Goal: Communication & Community: Share content

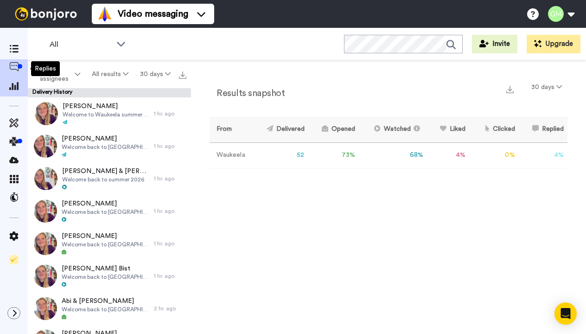
click at [17, 71] on icon at bounding box center [13, 66] width 9 height 9
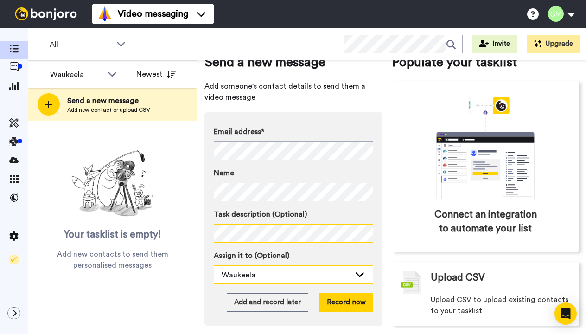
scroll to position [36, 0]
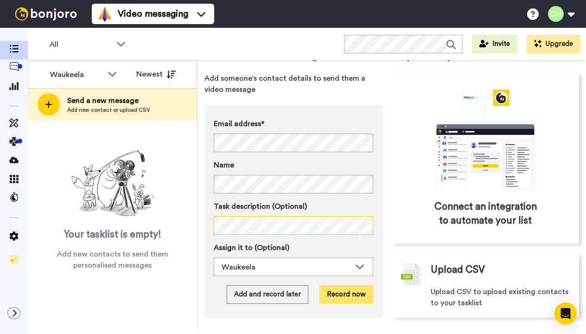
click at [351, 295] on button "Record now" at bounding box center [346, 294] width 54 height 19
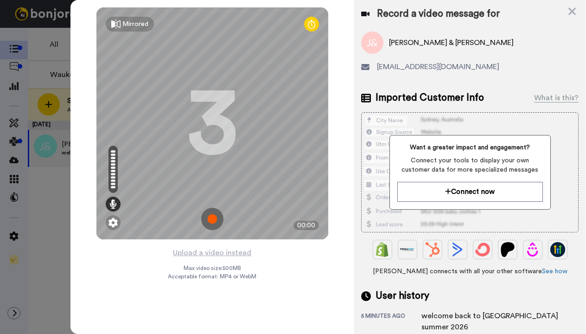
click at [206, 216] on img at bounding box center [212, 219] width 22 height 22
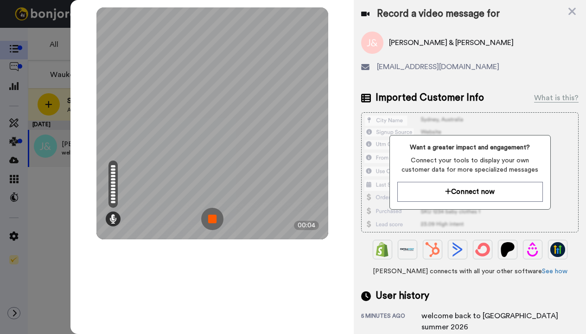
click at [206, 216] on img at bounding box center [212, 219] width 22 height 22
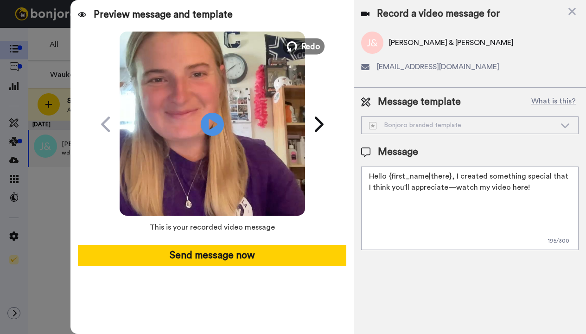
click at [302, 46] on span "Redo" at bounding box center [310, 46] width 19 height 12
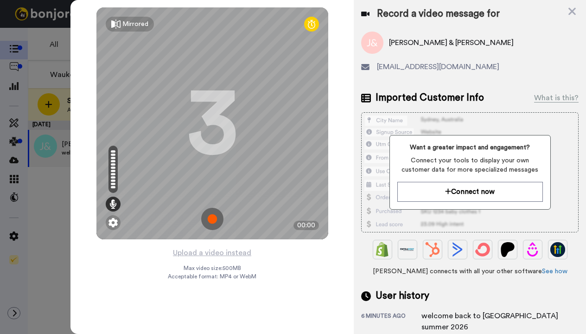
click at [208, 223] on img at bounding box center [212, 219] width 22 height 22
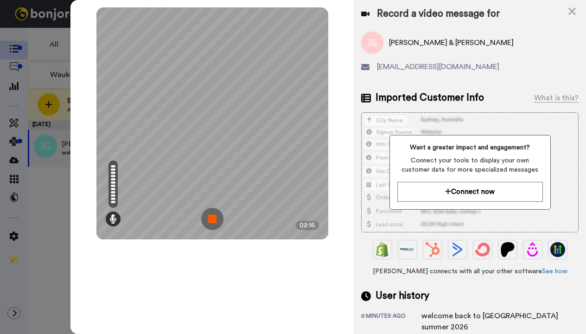
click at [210, 220] on img at bounding box center [212, 219] width 22 height 22
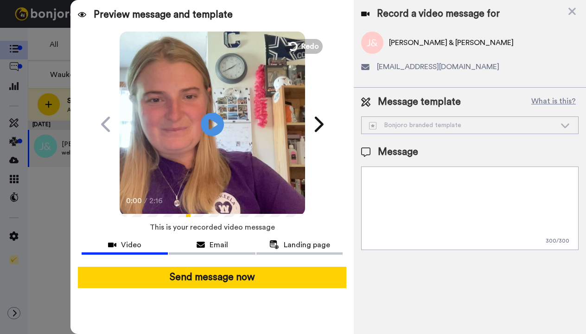
drag, startPoint x: 535, startPoint y: 191, endPoint x: 368, endPoint y: 175, distance: 167.3
click at [368, 175] on textarea at bounding box center [469, 207] width 217 height 83
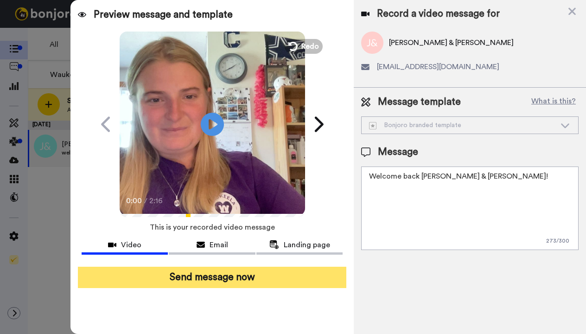
type textarea "Welcome back Julie & Leila!"
click at [246, 283] on button "Send message now" at bounding box center [212, 277] width 269 height 21
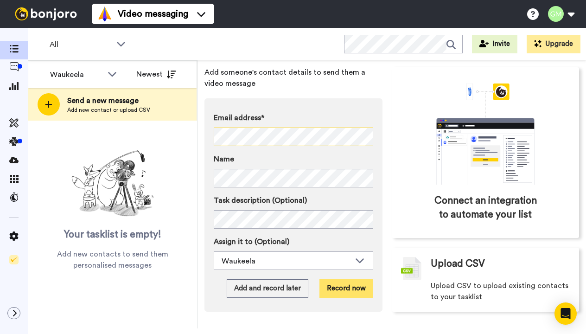
scroll to position [55, 0]
click at [332, 279] on button "Record now" at bounding box center [346, 288] width 54 height 19
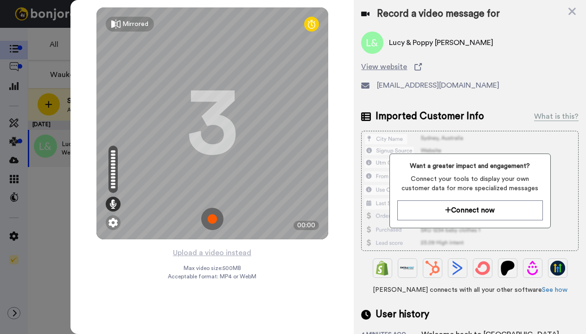
click at [208, 216] on img at bounding box center [212, 219] width 22 height 22
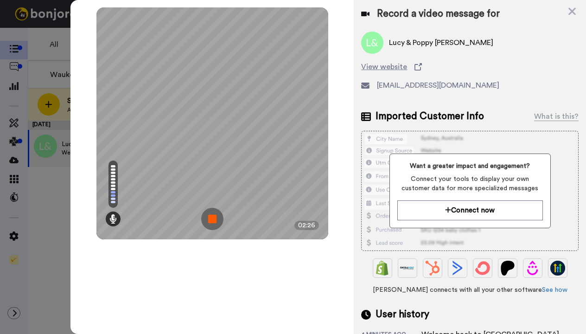
click at [208, 216] on img at bounding box center [212, 219] width 22 height 22
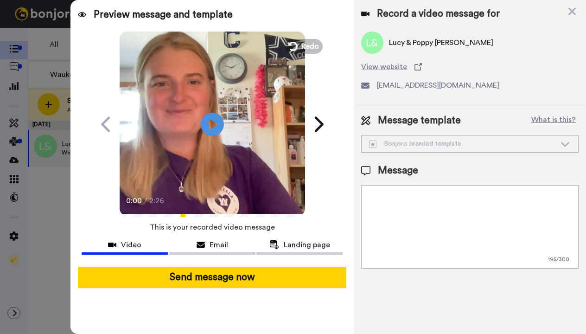
drag, startPoint x: 525, startPoint y: 211, endPoint x: 367, endPoint y: 196, distance: 158.9
click at [367, 196] on textarea "Hello {first_name|there}, I created something special that I think you'll appre…" at bounding box center [469, 226] width 217 height 83
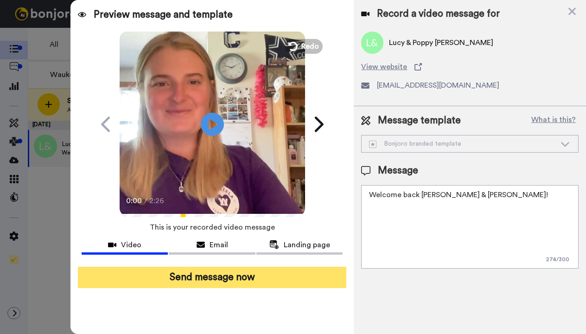
type textarea "Welcome back Lucy & Poppy!"
click at [285, 280] on button "Send message now" at bounding box center [212, 277] width 269 height 21
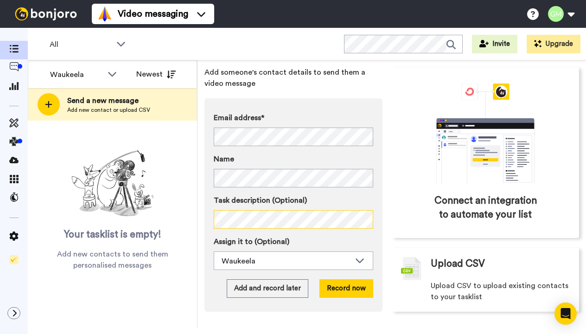
scroll to position [55, 0]
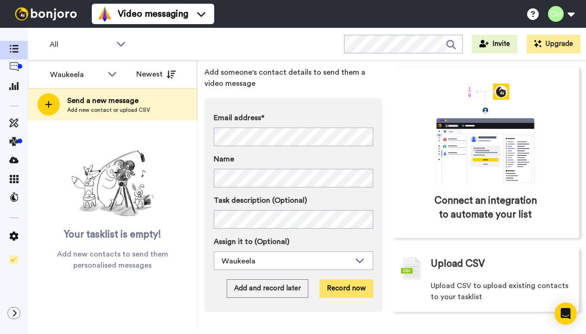
click at [345, 279] on button "Record now" at bounding box center [346, 288] width 54 height 19
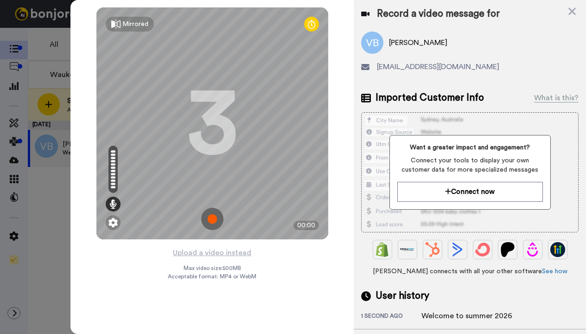
click at [213, 223] on img at bounding box center [212, 219] width 22 height 22
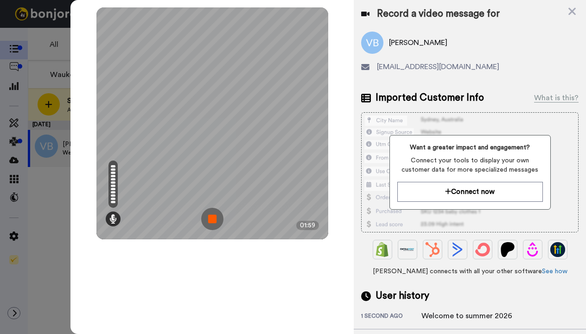
click at [213, 223] on img at bounding box center [212, 219] width 22 height 22
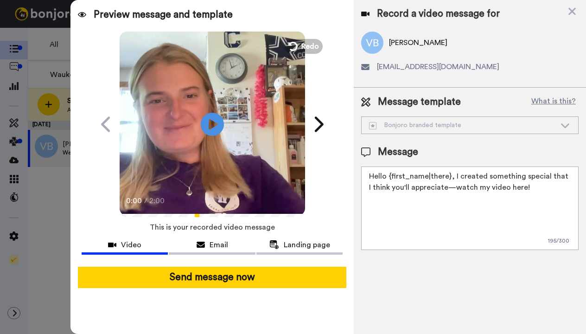
drag, startPoint x: 527, startPoint y: 187, endPoint x: 365, endPoint y: 179, distance: 162.0
click at [364, 179] on textarea "Hello {first_name|there}, I created something special that I think you'll appre…" at bounding box center [469, 207] width 217 height 83
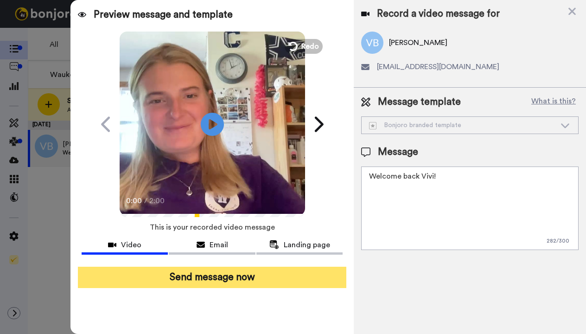
type textarea "Welcome back Vivi!"
click at [268, 272] on button "Send message now" at bounding box center [212, 277] width 269 height 21
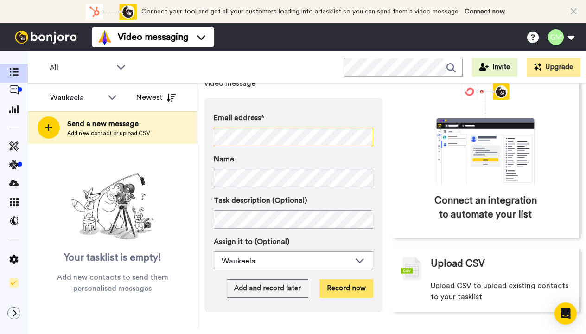
scroll to position [78, 0]
click at [352, 279] on button "Record now" at bounding box center [346, 288] width 54 height 19
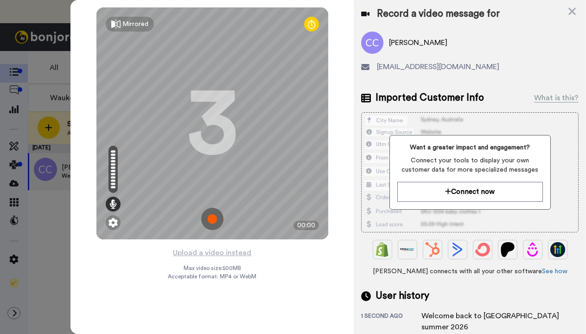
click at [210, 219] on img at bounding box center [212, 219] width 22 height 22
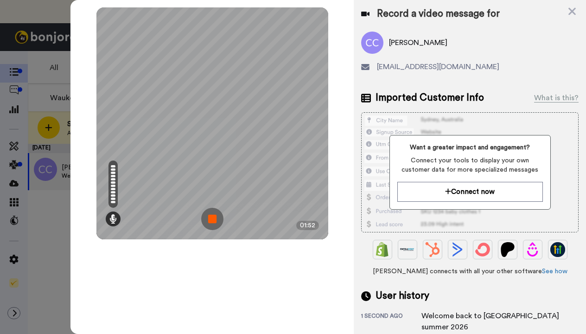
click at [213, 217] on img at bounding box center [212, 219] width 22 height 22
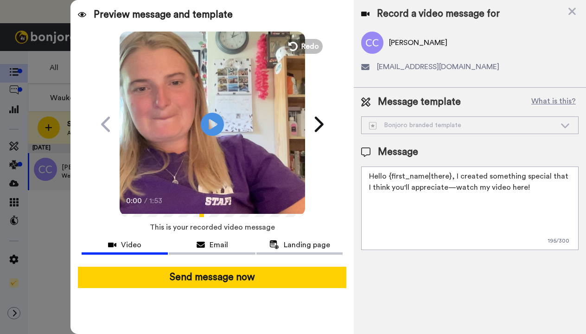
drag, startPoint x: 525, startPoint y: 187, endPoint x: 366, endPoint y: 173, distance: 160.1
click at [366, 173] on textarea "Hello {first_name|there}, I created something special that I think you'll appre…" at bounding box center [469, 207] width 217 height 83
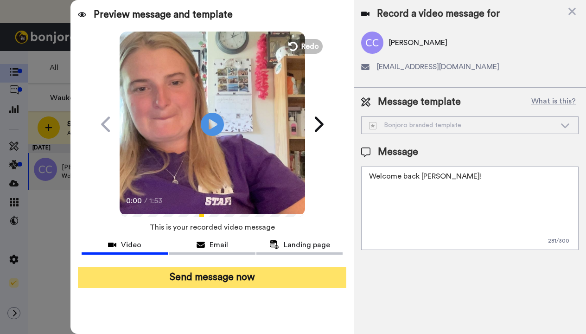
type textarea "Welcome back Clara!"
click at [255, 281] on button "Send message now" at bounding box center [212, 277] width 269 height 21
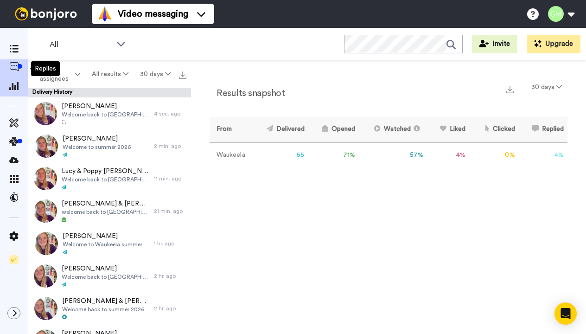
click at [11, 68] on icon at bounding box center [13, 66] width 9 height 9
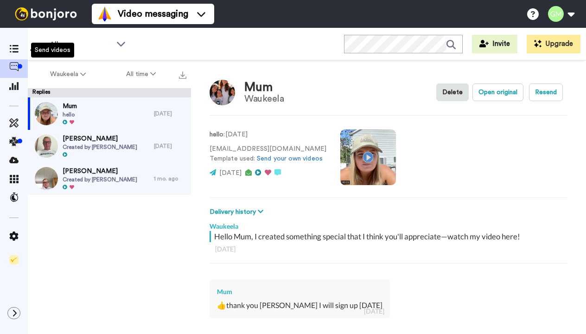
click at [13, 45] on span at bounding box center [14, 49] width 28 height 9
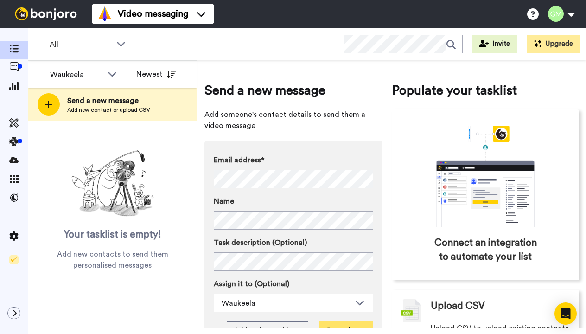
click at [342, 324] on button "Record now" at bounding box center [346, 330] width 54 height 19
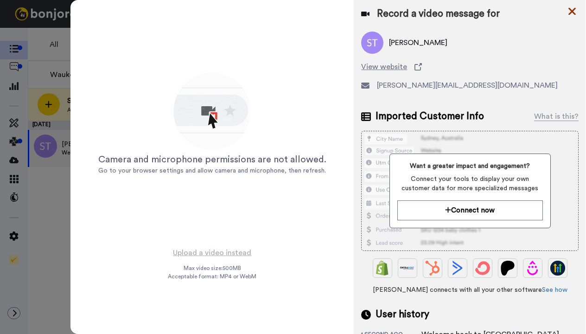
click at [569, 13] on icon at bounding box center [572, 12] width 9 height 12
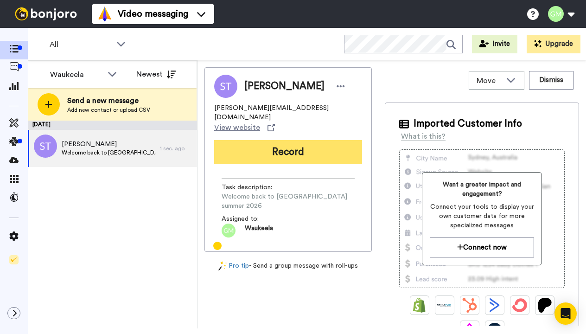
click at [282, 140] on button "Record" at bounding box center [288, 152] width 148 height 24
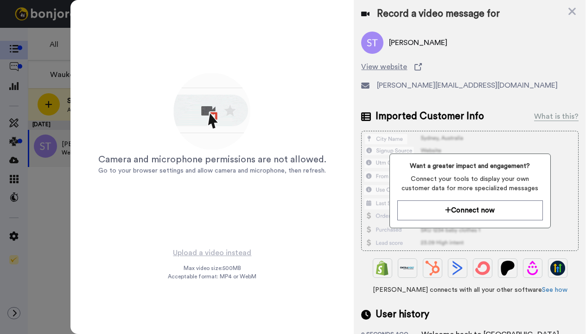
click at [221, 113] on img at bounding box center [213, 112] width 82 height 82
click at [572, 9] on icon at bounding box center [572, 12] width 9 height 12
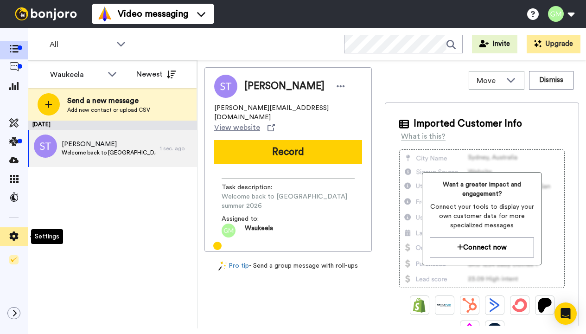
click at [13, 233] on icon at bounding box center [14, 235] width 9 height 9
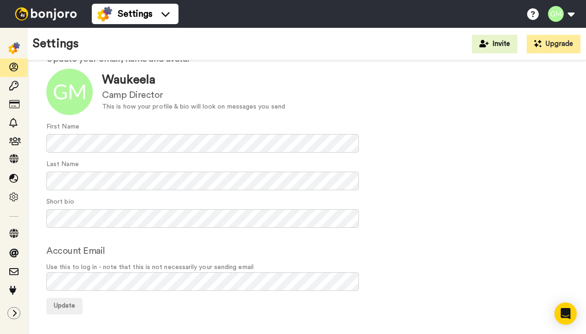
scroll to position [48, 0]
click at [15, 84] on icon at bounding box center [13, 85] width 9 height 9
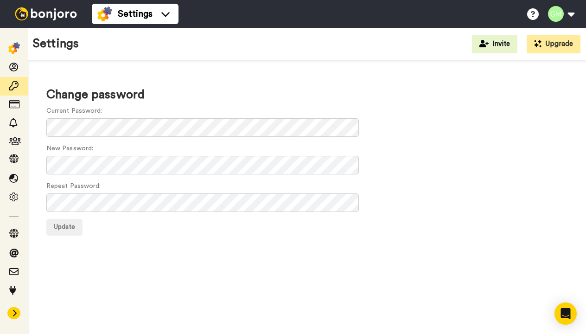
click at [14, 310] on icon at bounding box center [15, 313] width 4 height 6
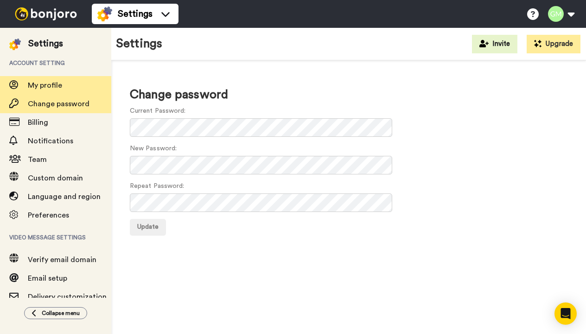
click at [32, 92] on div "My profile" at bounding box center [55, 85] width 111 height 19
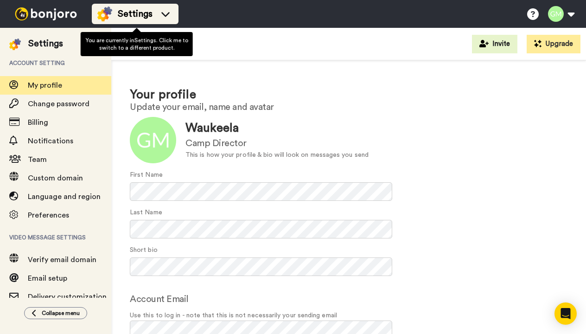
click at [164, 16] on icon at bounding box center [165, 13] width 15 height 9
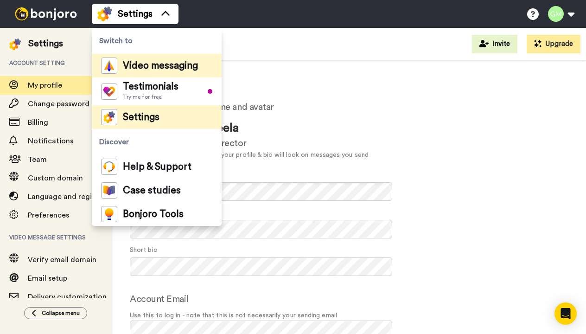
click at [159, 67] on span "Video messaging" at bounding box center [160, 65] width 75 height 9
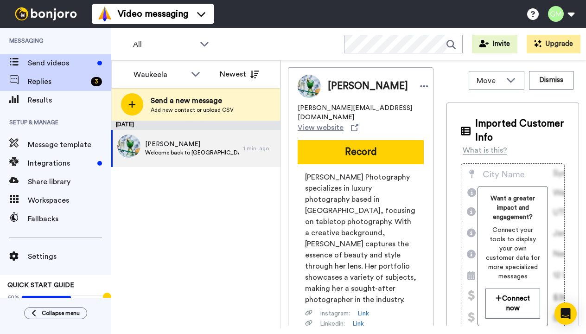
click at [75, 84] on span "Replies" at bounding box center [57, 81] width 59 height 11
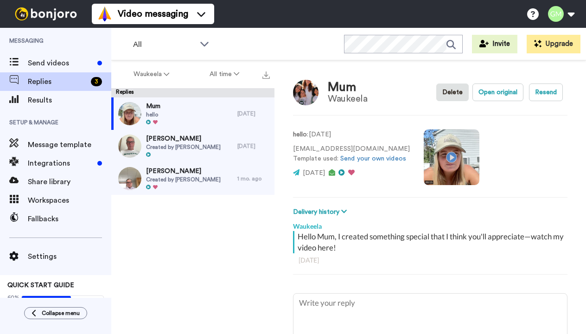
type textarea "x"
click at [57, 53] on span "Messaging" at bounding box center [55, 41] width 111 height 26
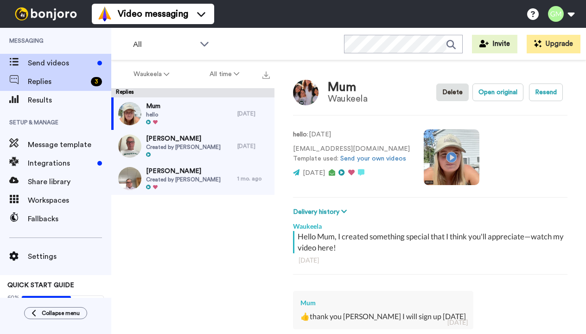
click at [54, 63] on span "Send videos" at bounding box center [61, 62] width 66 height 11
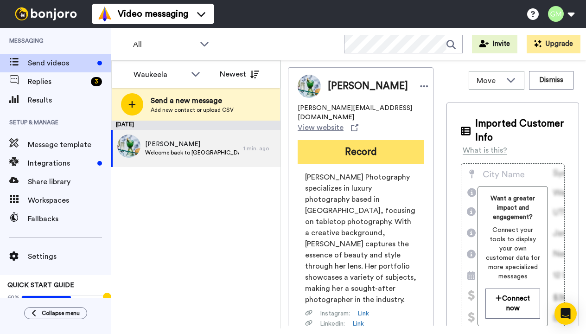
click at [349, 147] on button "Record" at bounding box center [361, 152] width 126 height 24
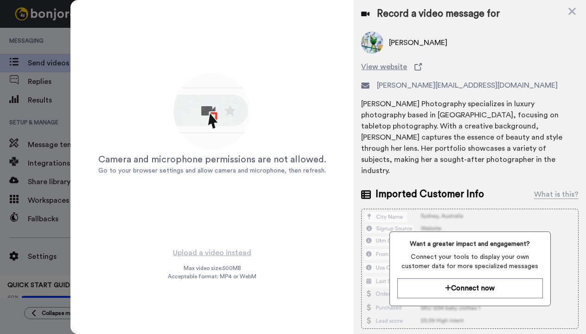
click at [215, 115] on img at bounding box center [213, 112] width 82 height 82
click at [573, 13] on icon at bounding box center [572, 12] width 9 height 12
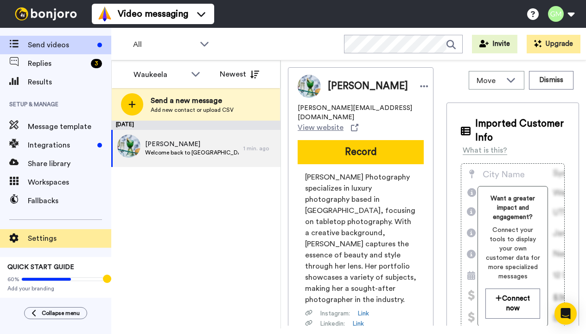
scroll to position [24, 0]
click at [22, 235] on span at bounding box center [14, 238] width 28 height 9
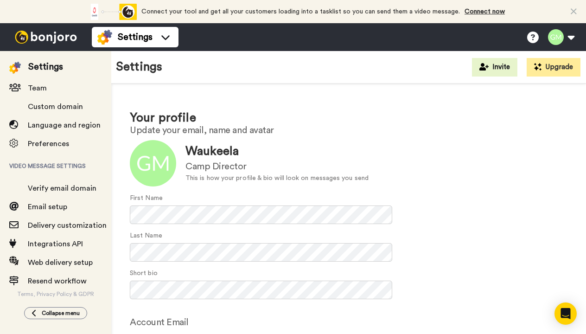
scroll to position [101, 0]
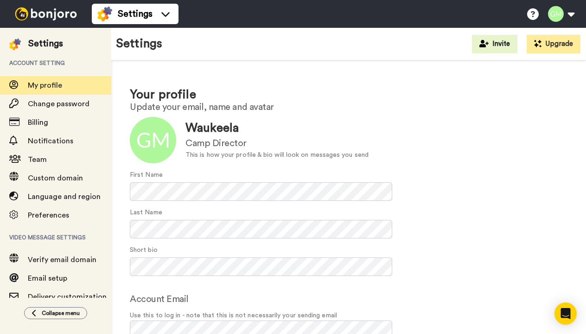
click at [69, 9] on img at bounding box center [46, 13] width 70 height 13
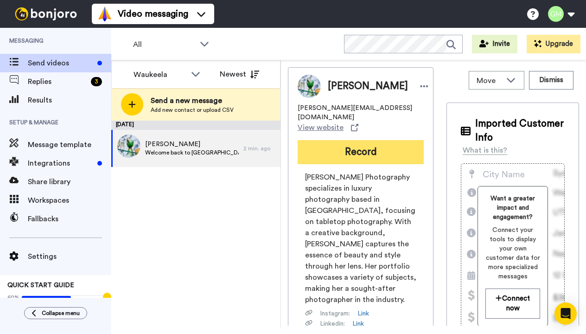
click at [325, 151] on button "Record" at bounding box center [361, 152] width 126 height 24
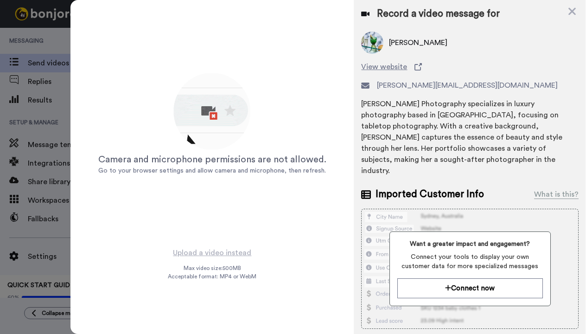
click at [569, 11] on icon at bounding box center [572, 12] width 9 height 12
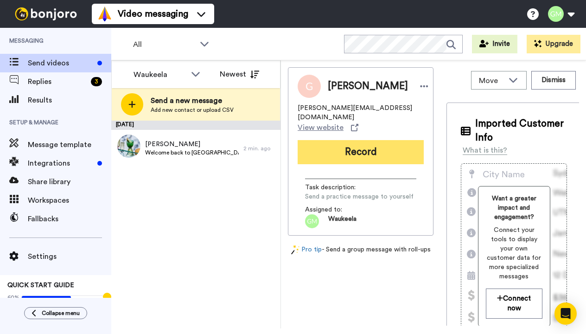
click at [312, 142] on button "Record" at bounding box center [361, 152] width 126 height 24
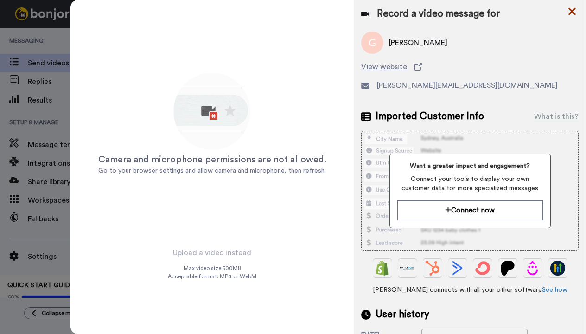
click at [573, 10] on icon at bounding box center [571, 11] width 7 height 7
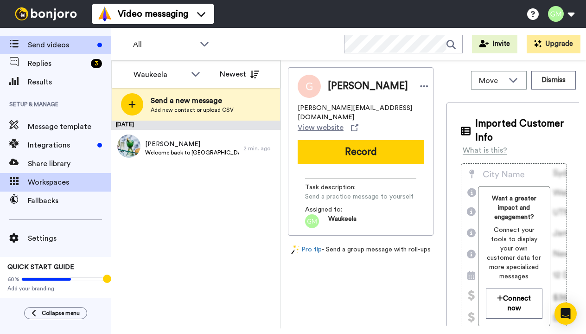
scroll to position [24, 0]
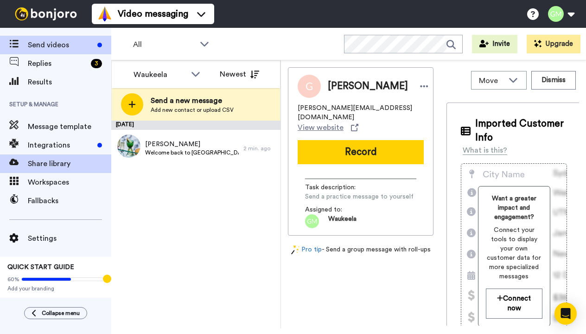
click at [37, 162] on span "Share library" at bounding box center [69, 163] width 83 height 11
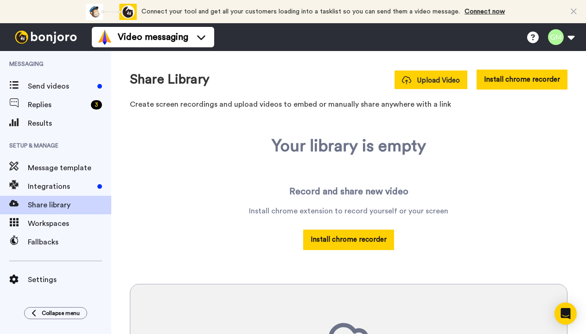
click at [402, 84] on span "Upload Video" at bounding box center [431, 81] width 58 height 10
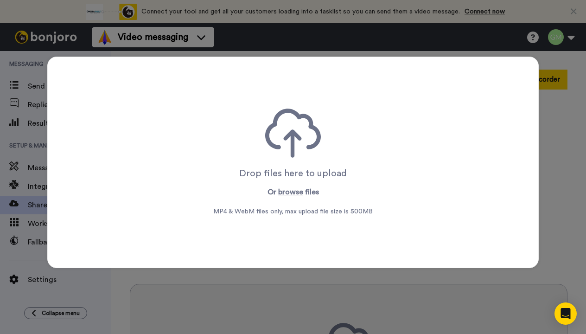
click at [185, 269] on div "Drop files here to upload Or browse files MP4 & WebM files only, max upload fil…" at bounding box center [293, 166] width 510 height 239
click at [272, 26] on div "Drop files here to upload Or browse files MP4 & WebM files only, max upload fil…" at bounding box center [293, 167] width 586 height 334
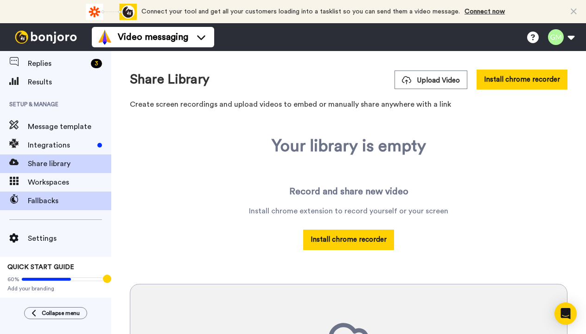
scroll to position [47, 0]
click at [28, 195] on span "Fallbacks" at bounding box center [69, 200] width 83 height 11
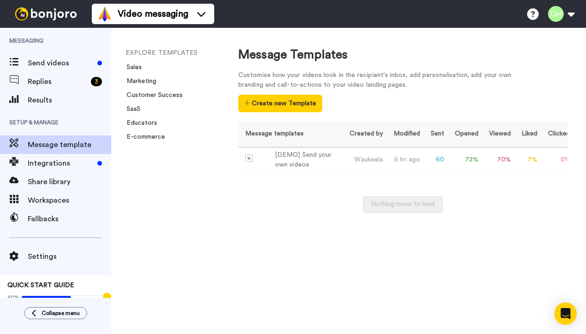
scroll to position [4, 0]
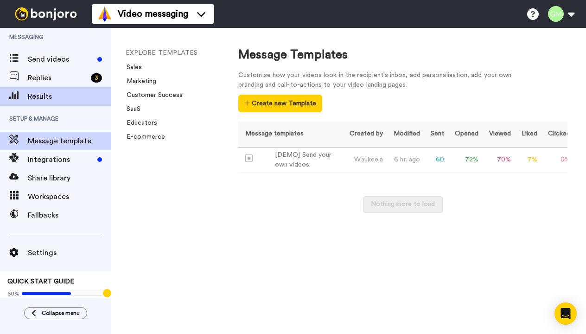
click at [25, 99] on span at bounding box center [14, 96] width 28 height 9
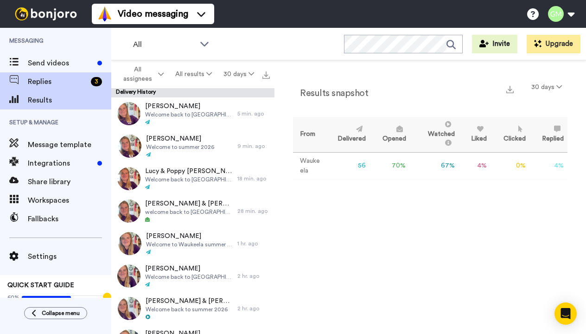
click at [30, 85] on span "Replies" at bounding box center [57, 81] width 59 height 11
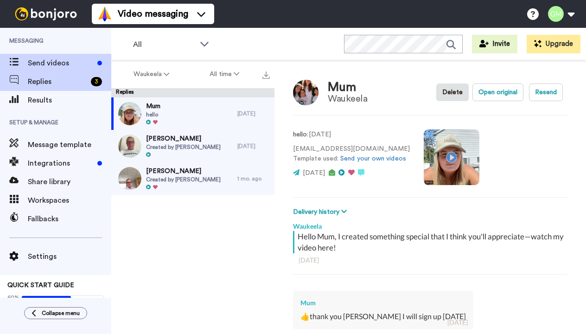
click at [52, 59] on span "Send videos" at bounding box center [61, 62] width 66 height 11
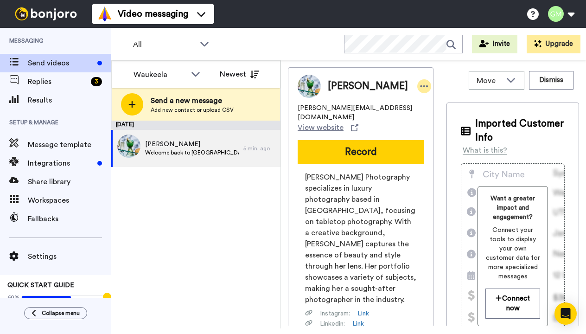
click at [420, 89] on icon at bounding box center [424, 86] width 8 height 9
click at [379, 93] on span "Scarlet Turner" at bounding box center [368, 86] width 80 height 14
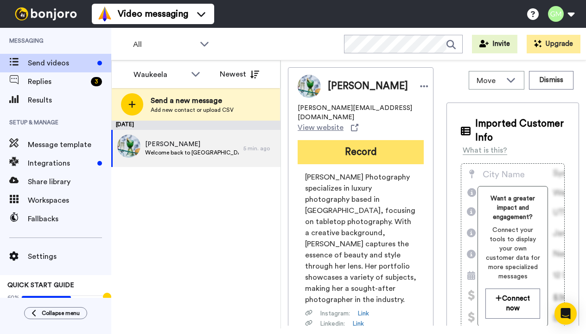
click at [345, 141] on button "Record" at bounding box center [361, 152] width 126 height 24
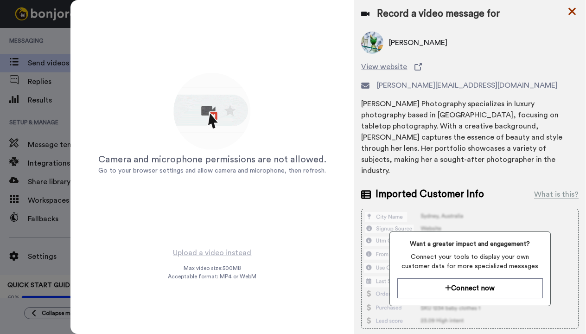
click at [577, 7] on icon at bounding box center [572, 12] width 9 height 12
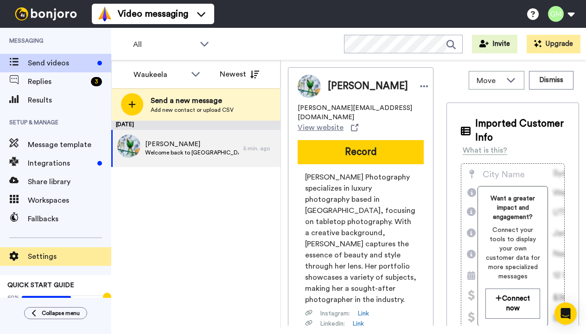
click at [40, 256] on span "Settings" at bounding box center [69, 256] width 83 height 11
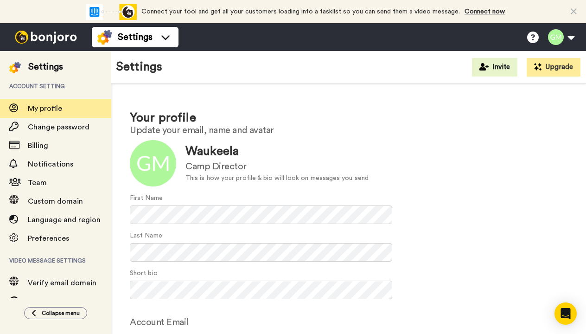
scroll to position [0, 0]
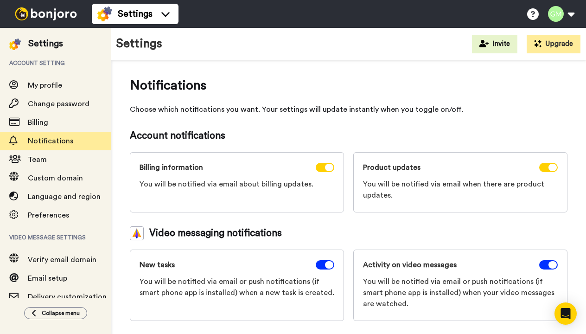
scroll to position [3, 0]
click at [77, 157] on span "Team" at bounding box center [69, 159] width 83 height 11
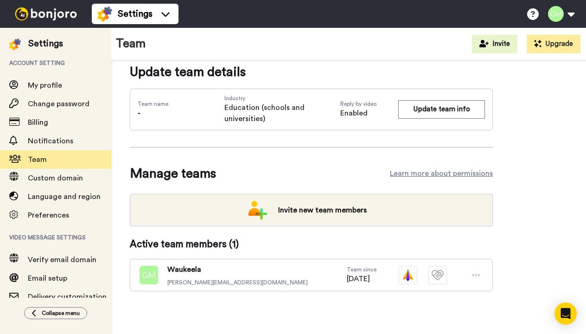
scroll to position [16, 0]
click at [57, 180] on span "Custom domain" at bounding box center [55, 177] width 55 height 7
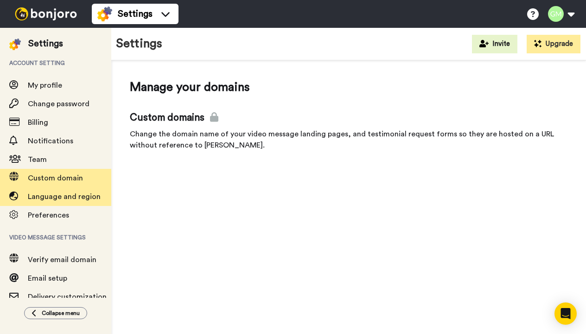
click at [42, 194] on span "Language and region" at bounding box center [64, 196] width 73 height 7
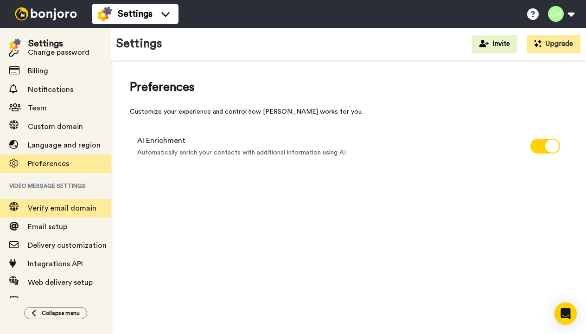
scroll to position [52, 0]
click at [29, 211] on span "Verify email domain" at bounding box center [62, 207] width 69 height 7
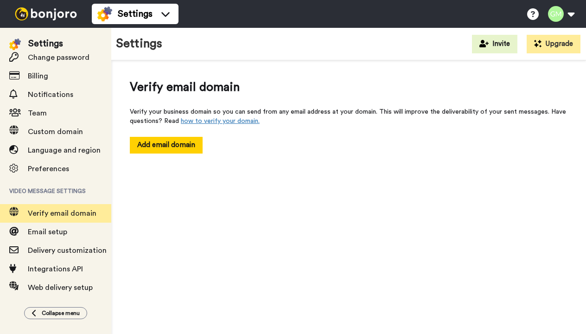
scroll to position [48, 0]
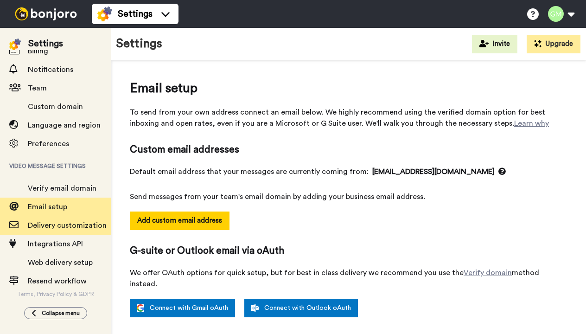
scroll to position [81, 0]
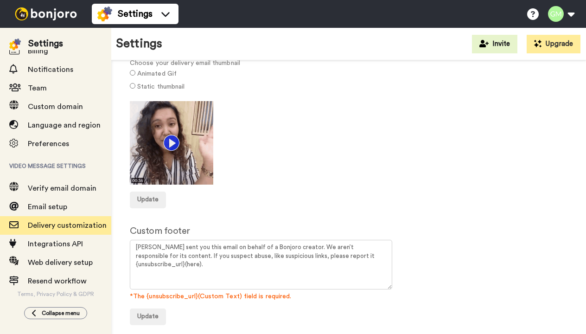
scroll to position [77, 0]
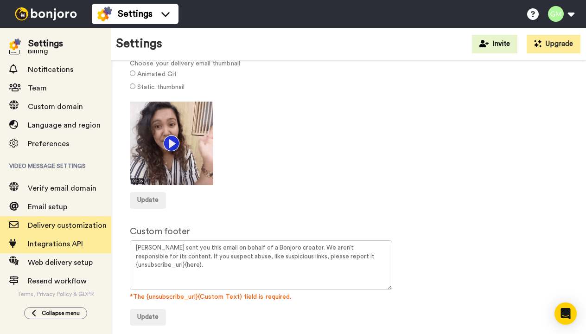
click at [49, 242] on span "Integrations API" at bounding box center [55, 243] width 55 height 7
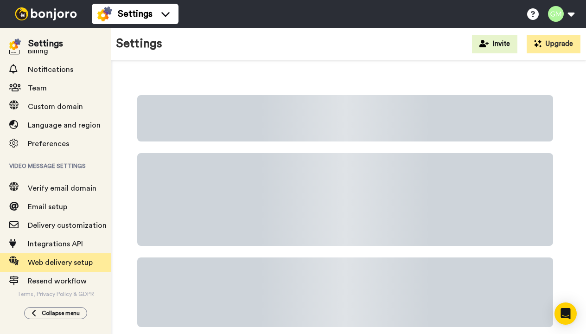
scroll to position [77, 0]
click at [36, 279] on span "Resend workflow" at bounding box center [57, 280] width 59 height 7
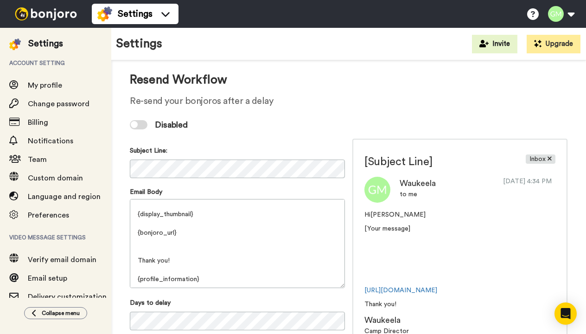
scroll to position [16, 0]
click at [139, 120] on div at bounding box center [139, 123] width 18 height 9
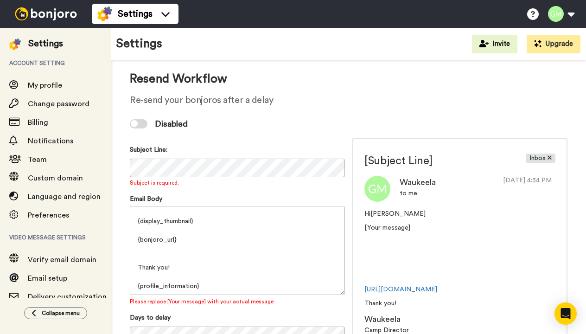
click at [136, 121] on div at bounding box center [134, 123] width 7 height 7
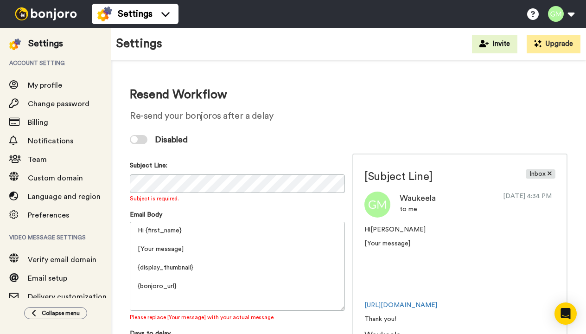
scroll to position [0, 0]
click at [143, 137] on div at bounding box center [139, 139] width 18 height 9
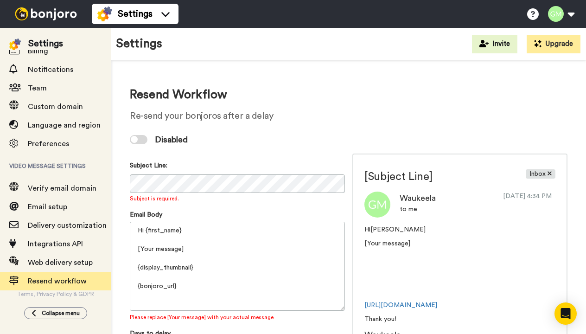
scroll to position [77, 0]
click at [44, 299] on div "Settings Account setting My profile Change password Billing Notifications Team …" at bounding box center [55, 181] width 111 height 306
click at [43, 310] on span "Collapse menu" at bounding box center [61, 312] width 38 height 7
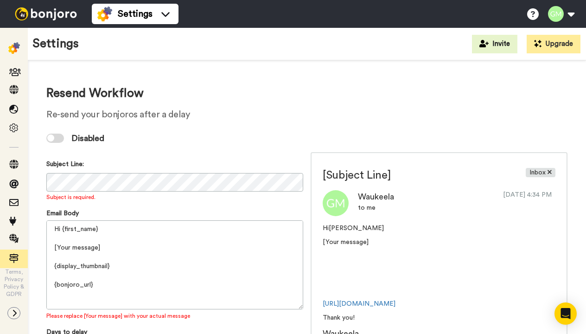
scroll to position [0, 0]
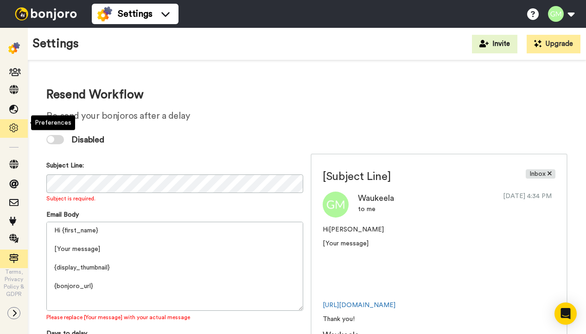
click at [13, 123] on icon at bounding box center [13, 127] width 9 height 9
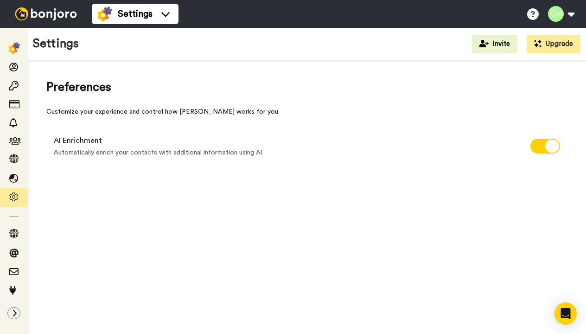
click at [62, 18] on img at bounding box center [46, 13] width 70 height 13
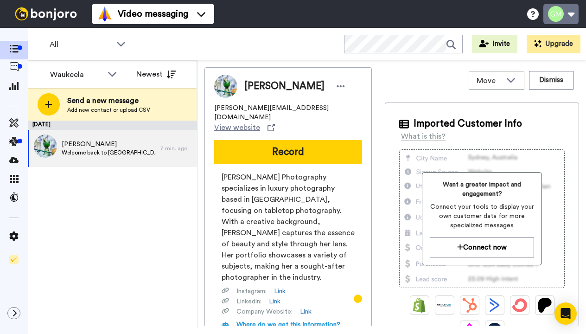
click at [568, 18] on button at bounding box center [560, 14] width 35 height 20
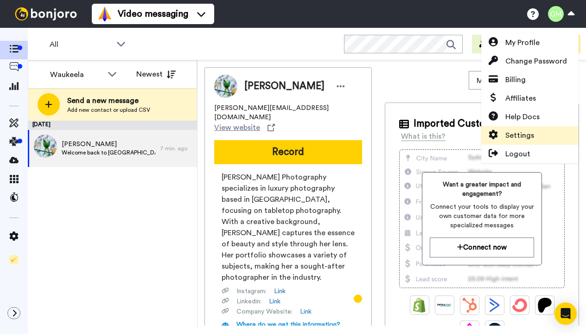
click at [503, 135] on span at bounding box center [493, 135] width 24 height 11
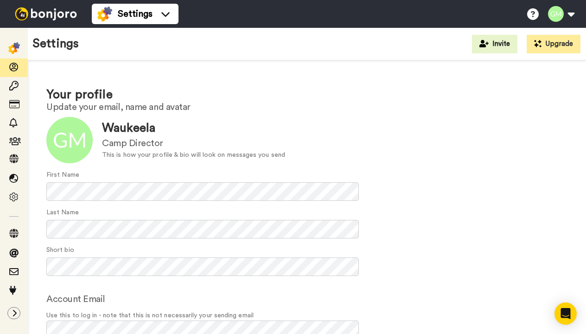
click at [52, 12] on img at bounding box center [46, 13] width 70 height 13
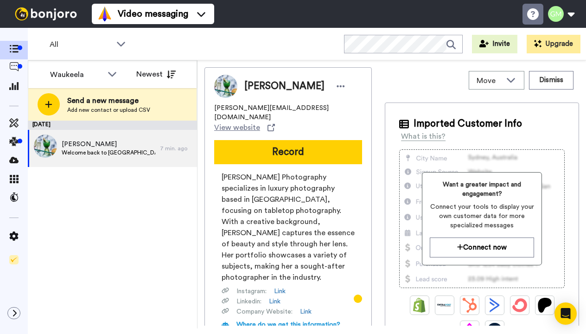
click at [534, 12] on icon at bounding box center [533, 14] width 12 height 12
click at [529, 13] on icon at bounding box center [533, 14] width 12 height 12
click at [568, 17] on button at bounding box center [560, 14] width 35 height 20
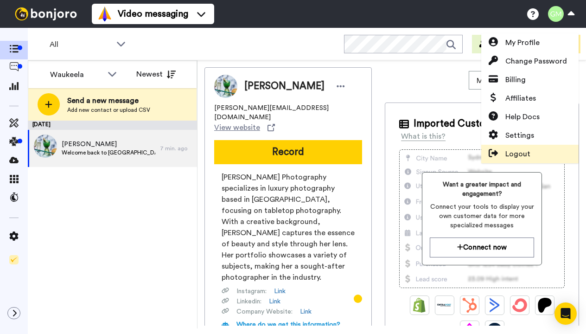
click at [521, 157] on span "Logout" at bounding box center [517, 153] width 25 height 11
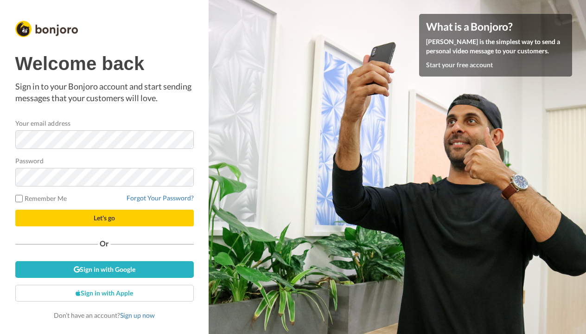
click at [70, 217] on button "Let's go" at bounding box center [104, 218] width 179 height 17
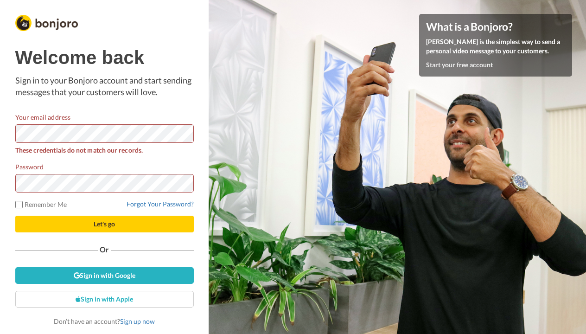
click at [76, 221] on button "Let's go" at bounding box center [104, 224] width 179 height 17
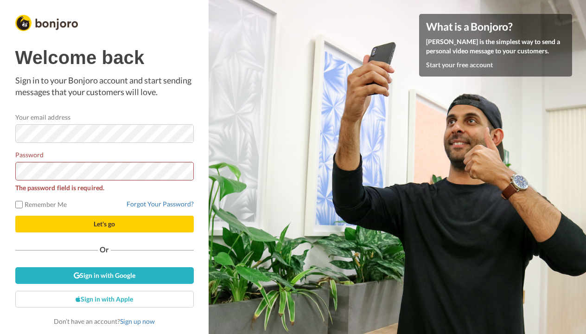
click at [77, 221] on button "Let's go" at bounding box center [104, 224] width 179 height 17
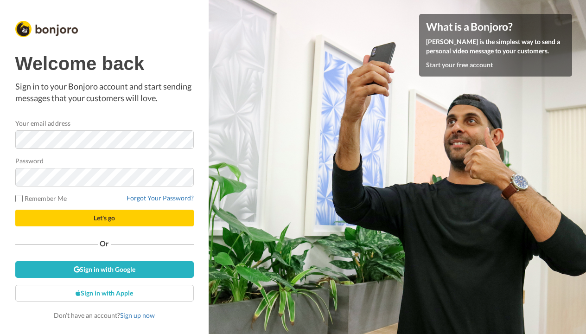
click at [140, 218] on button "Let's go" at bounding box center [104, 218] width 179 height 17
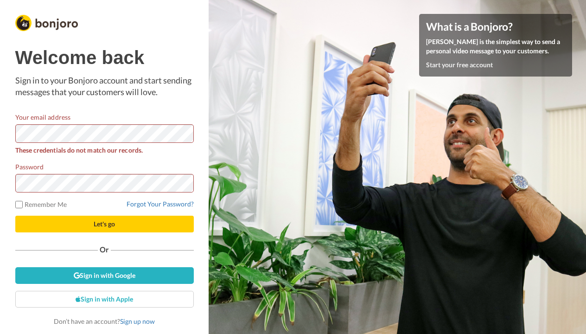
click at [91, 221] on button "Let's go" at bounding box center [104, 224] width 179 height 17
click at [119, 208] on div "Forgot Your Password?" at bounding box center [104, 203] width 179 height 9
click at [118, 212] on form "Your email address These credentials do not match our records. Password Remembe…" at bounding box center [104, 172] width 179 height 120
click at [118, 220] on button "Let's go" at bounding box center [104, 224] width 179 height 17
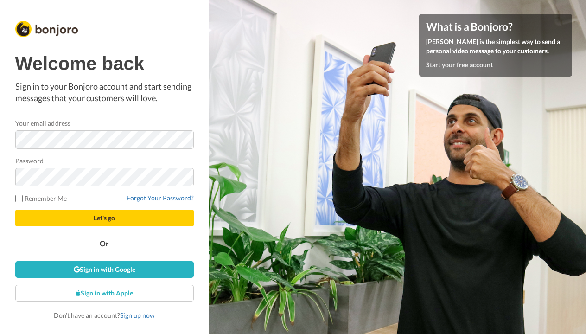
click at [96, 219] on span "Let's go" at bounding box center [104, 218] width 21 height 8
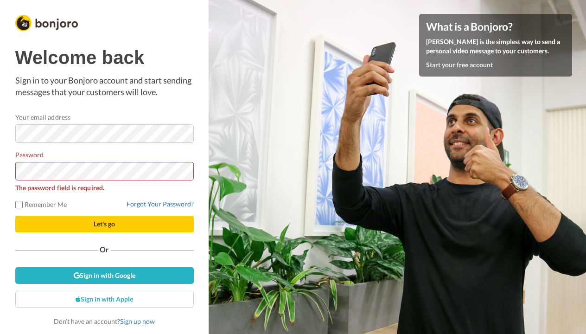
click at [133, 198] on form "Your email address Password The password field is required. Remember Me Forgot …" at bounding box center [104, 172] width 179 height 120
click at [104, 224] on button "Let's go" at bounding box center [104, 224] width 179 height 17
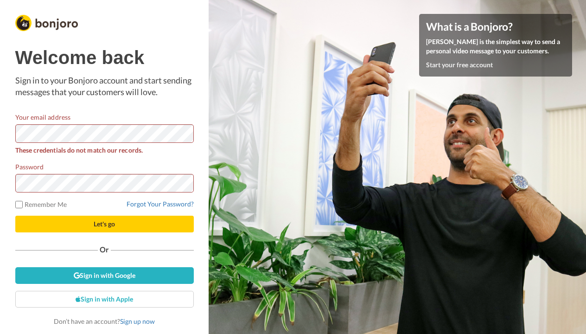
click at [58, 238] on div "Welcome back Sign in to your Bonjoro account and start sending messages that yo…" at bounding box center [104, 186] width 179 height 279
click at [54, 227] on button "Let's go" at bounding box center [104, 224] width 179 height 17
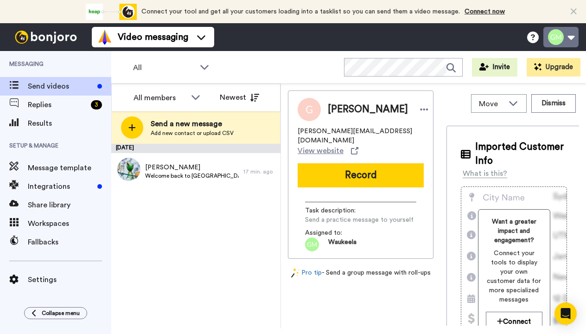
click at [568, 38] on button at bounding box center [560, 37] width 35 height 20
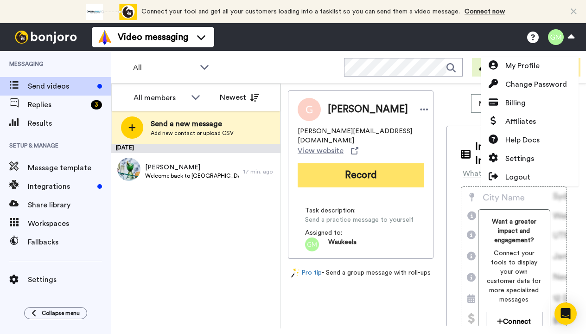
click at [339, 163] on button "Record" at bounding box center [361, 175] width 126 height 24
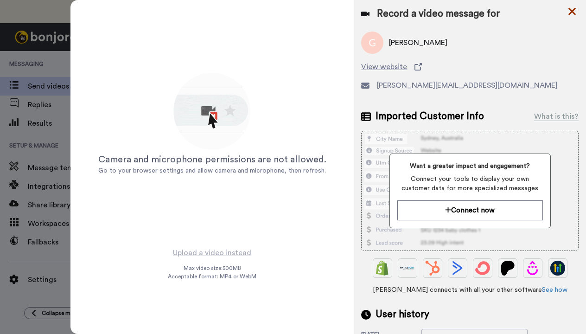
click at [571, 12] on icon at bounding box center [571, 11] width 7 height 7
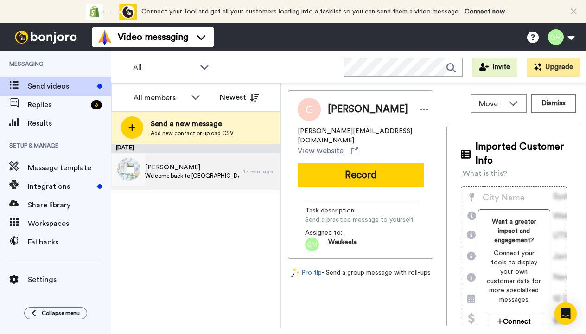
click at [183, 176] on span "Welcome back to [GEOGRAPHIC_DATA] summer 2026" at bounding box center [192, 175] width 94 height 7
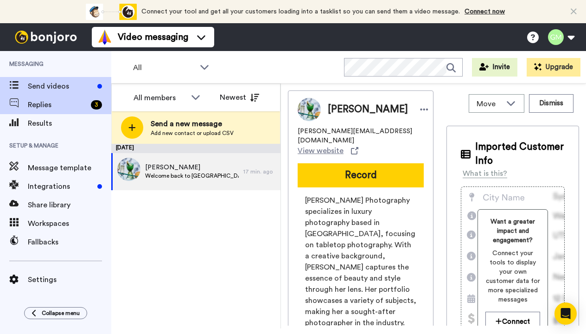
click at [64, 99] on span "Replies" at bounding box center [57, 104] width 59 height 11
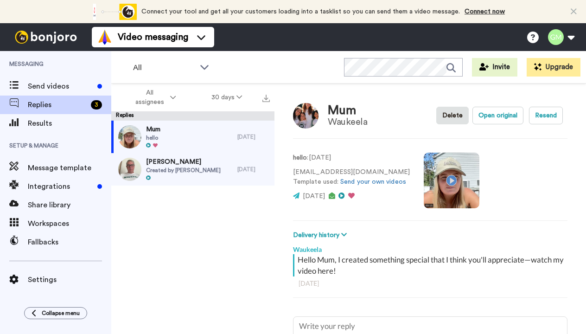
scroll to position [3, 0]
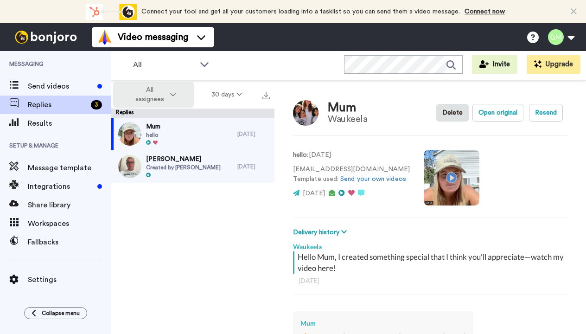
click at [161, 97] on span "All assignees" at bounding box center [150, 94] width 38 height 19
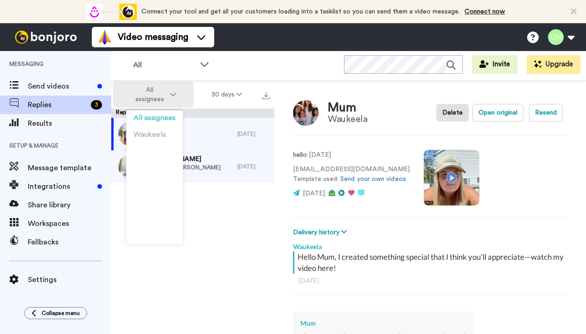
click at [170, 95] on icon at bounding box center [173, 94] width 6 height 6
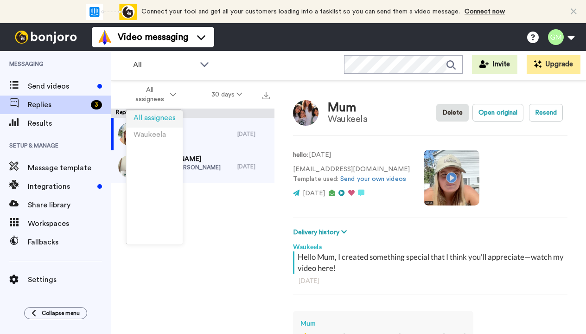
click at [147, 117] on span "All assignees" at bounding box center [155, 118] width 42 height 7
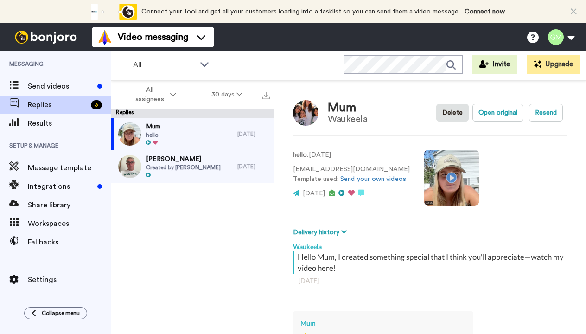
click at [160, 131] on span "hello" at bounding box center [153, 134] width 14 height 7
click at [157, 163] on span "Charlotte Bowman" at bounding box center [183, 158] width 75 height 9
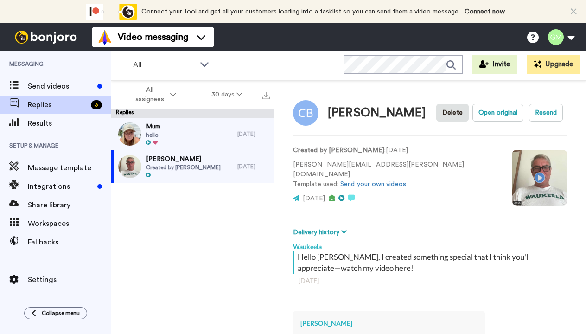
scroll to position [32, 0]
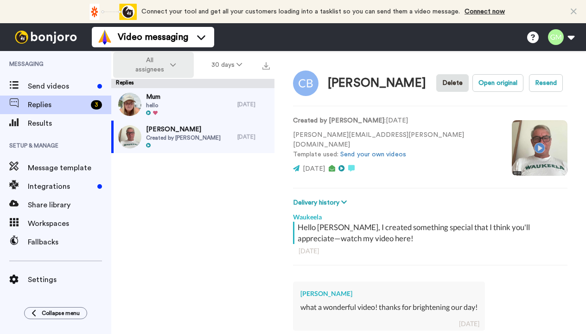
click at [172, 66] on icon at bounding box center [173, 65] width 6 height 6
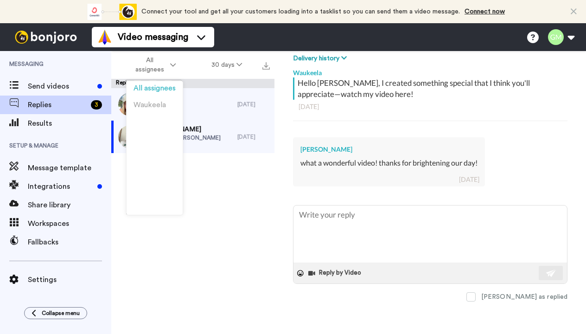
scroll to position [176, 0]
click at [236, 190] on div "Mum hello 9 days ago Charlotte Bowman Created by Waukeela 28 days ago" at bounding box center [192, 194] width 163 height 213
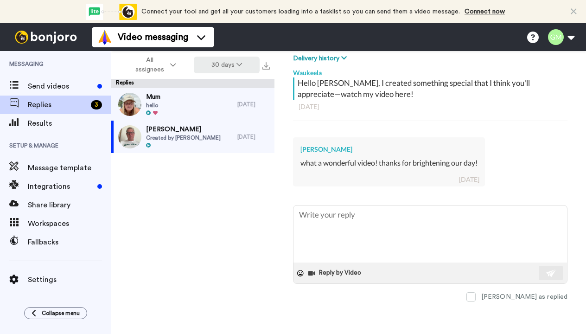
click at [237, 67] on icon at bounding box center [239, 64] width 6 height 6
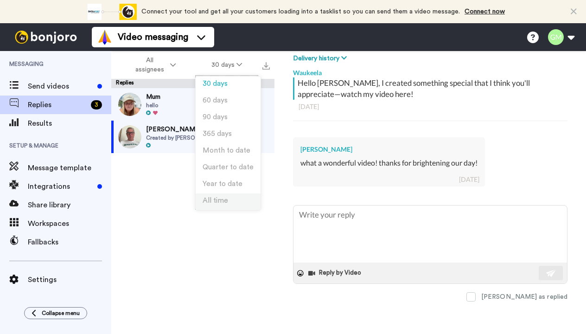
click at [210, 201] on span "All time" at bounding box center [216, 200] width 26 height 7
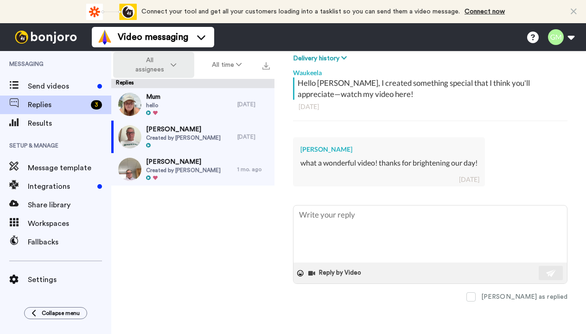
click at [166, 67] on span "All assignees" at bounding box center [150, 65] width 38 height 19
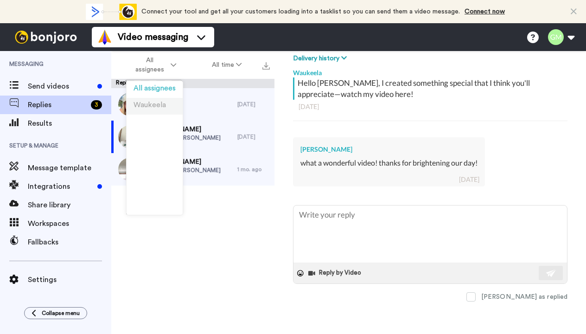
click at [159, 109] on li "Waukeela" at bounding box center [155, 106] width 56 height 17
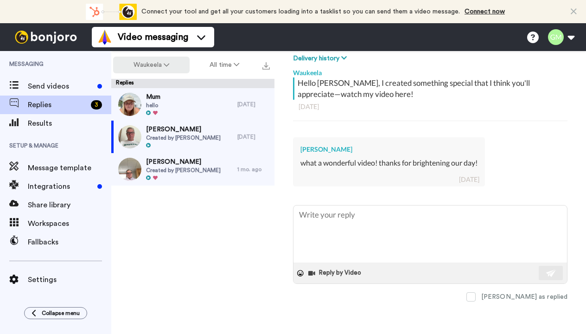
click at [165, 64] on icon at bounding box center [167, 65] width 6 height 6
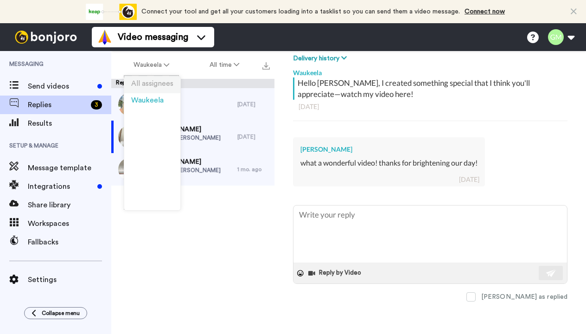
click at [157, 90] on li "All assignees" at bounding box center [152, 85] width 56 height 17
type textarea "x"
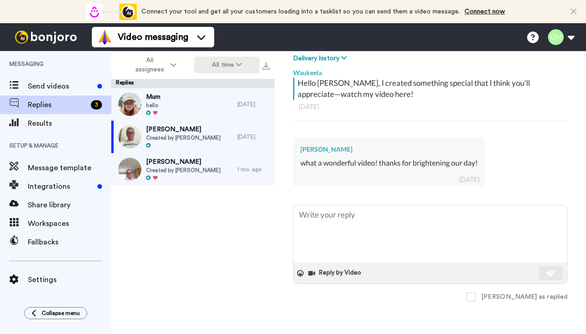
click at [223, 65] on button "All time" at bounding box center [227, 65] width 66 height 17
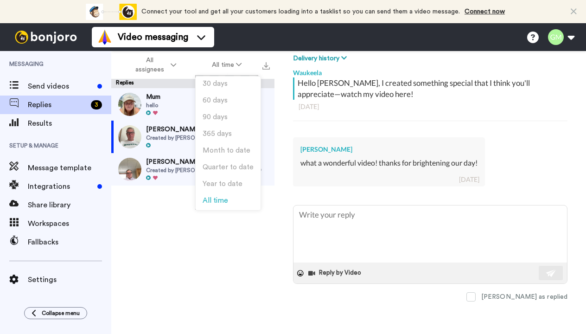
click at [164, 210] on div "Mum hello 9 days ago Charlotte Bowman Created by Waukeela 28 days ago Kelly Col…" at bounding box center [192, 194] width 163 height 213
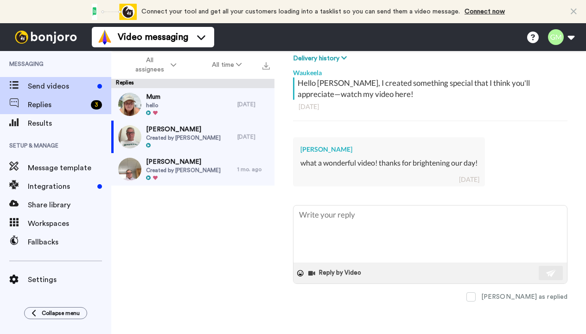
click at [41, 80] on div "Send videos" at bounding box center [55, 86] width 111 height 19
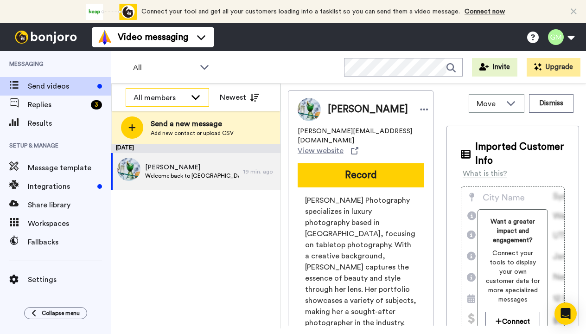
click at [203, 98] on div "All members" at bounding box center [167, 98] width 83 height 19
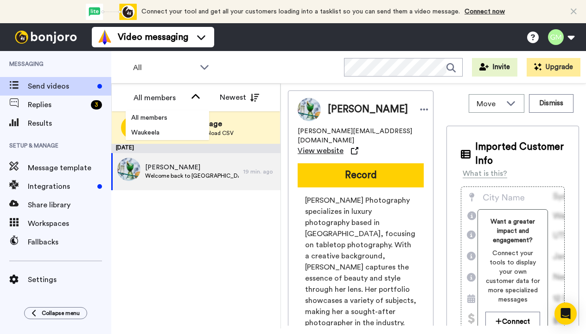
click at [352, 148] on icon at bounding box center [354, 150] width 7 height 7
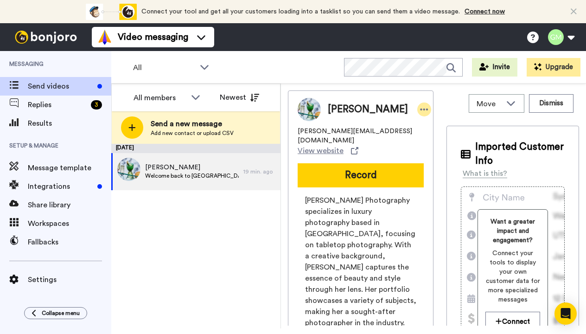
click at [420, 114] on icon at bounding box center [424, 109] width 8 height 9
click at [422, 106] on div "Scarlet Turner kate@katemathis.com View website Record Kate Mathis Photography …" at bounding box center [433, 207] width 291 height 235
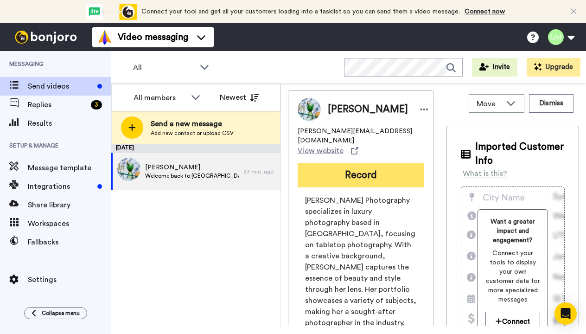
click at [371, 165] on button "Record" at bounding box center [361, 175] width 126 height 24
click at [368, 169] on button "Record" at bounding box center [361, 175] width 126 height 24
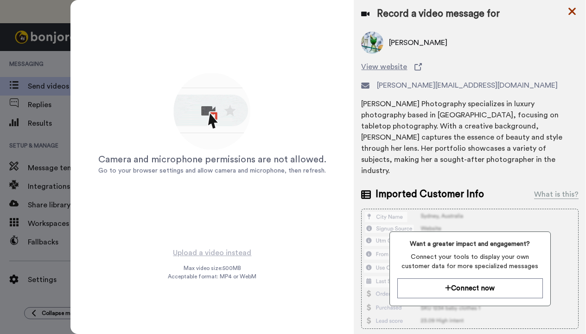
click at [574, 14] on icon at bounding box center [571, 11] width 7 height 7
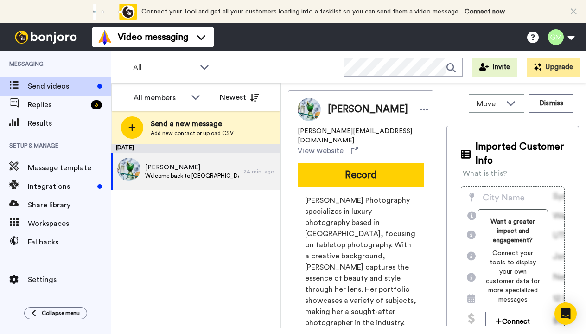
click at [576, 12] on icon at bounding box center [574, 11] width 6 height 9
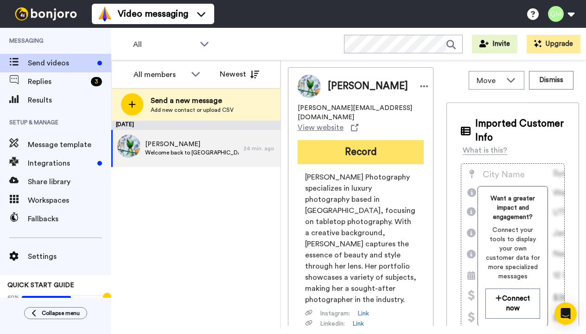
click at [321, 144] on button "Record" at bounding box center [361, 152] width 126 height 24
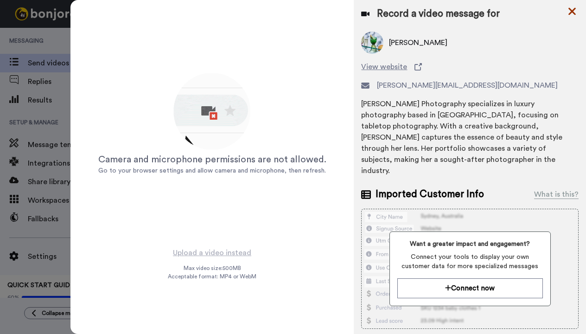
click at [573, 8] on icon at bounding box center [572, 12] width 9 height 12
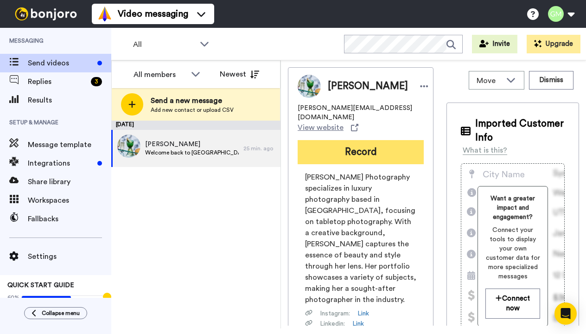
click at [353, 141] on button "Record" at bounding box center [361, 152] width 126 height 24
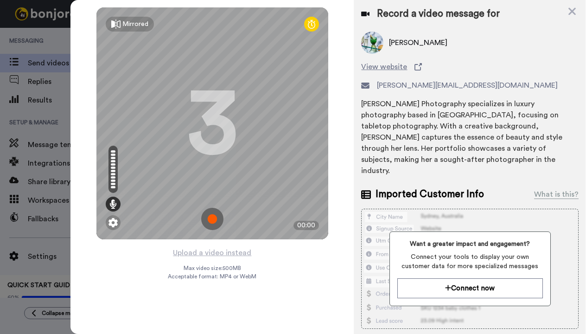
click at [213, 223] on img at bounding box center [212, 219] width 22 height 22
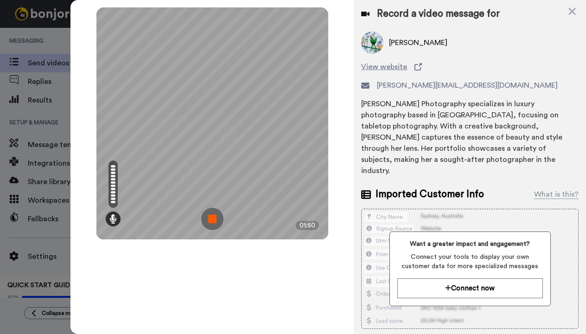
click at [213, 223] on img at bounding box center [212, 219] width 22 height 22
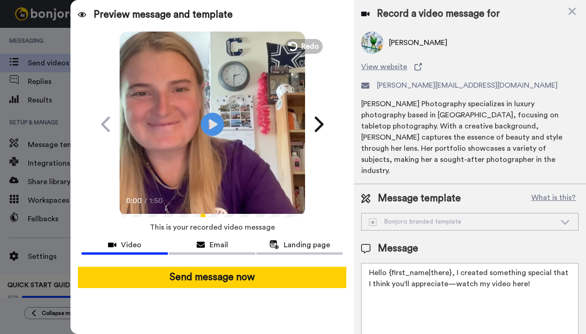
drag, startPoint x: 531, startPoint y: 269, endPoint x: 365, endPoint y: 250, distance: 167.1
click at [365, 263] on textarea "Hello {first_name|there}, I created something special that I think you'll appre…" at bounding box center [469, 304] width 217 height 83
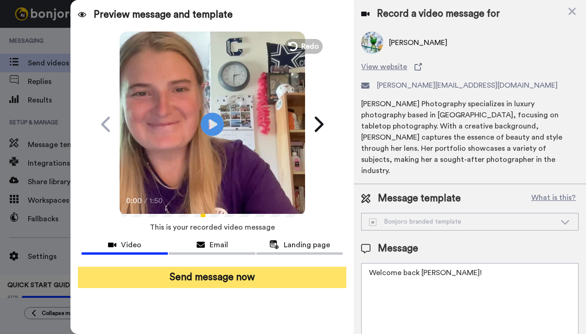
type textarea "Welcome back Scarlet!"
click at [276, 274] on button "Send message now" at bounding box center [212, 277] width 269 height 21
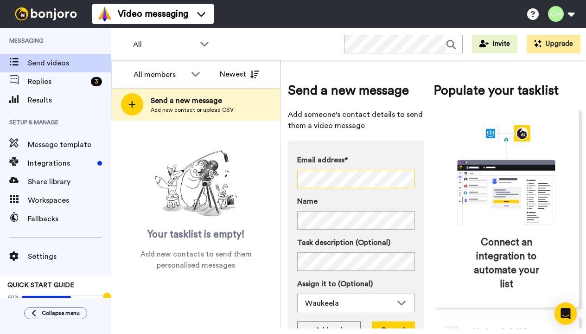
scroll to position [54, 0]
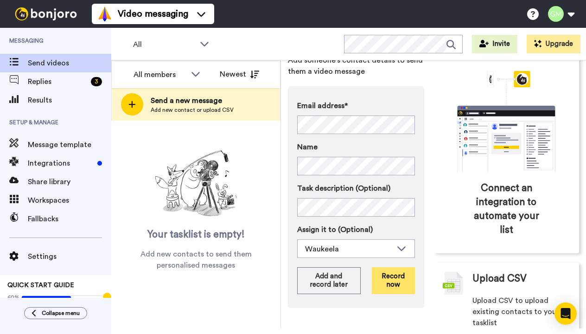
click at [401, 285] on button "Record now" at bounding box center [393, 280] width 43 height 27
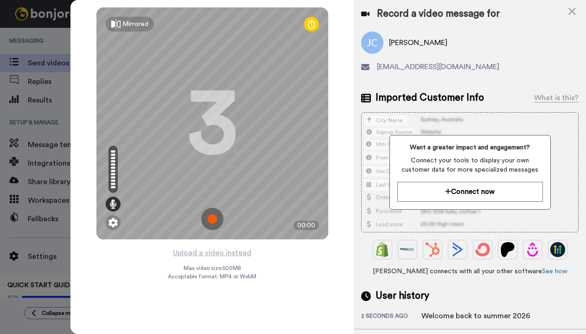
click at [207, 222] on img at bounding box center [212, 219] width 22 height 22
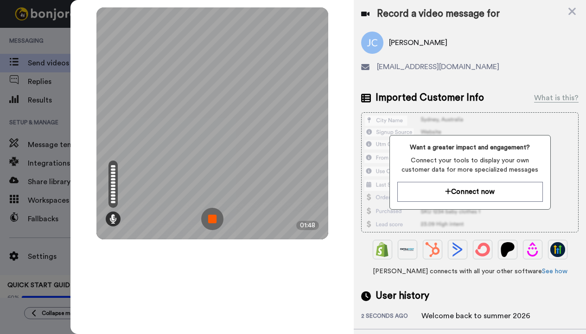
click at [207, 222] on img at bounding box center [212, 219] width 22 height 22
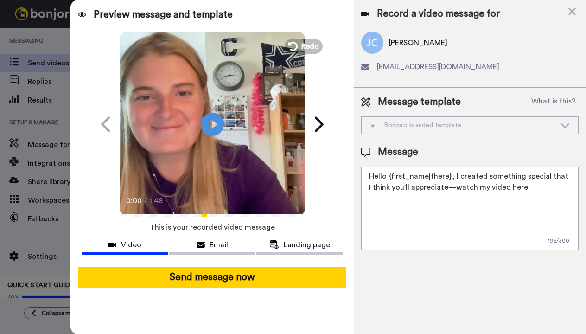
drag, startPoint x: 529, startPoint y: 190, endPoint x: 384, endPoint y: 164, distance: 147.3
click at [384, 165] on div "Message Hello {first_name|there}, I created something special that I think you'…" at bounding box center [469, 197] width 217 height 105
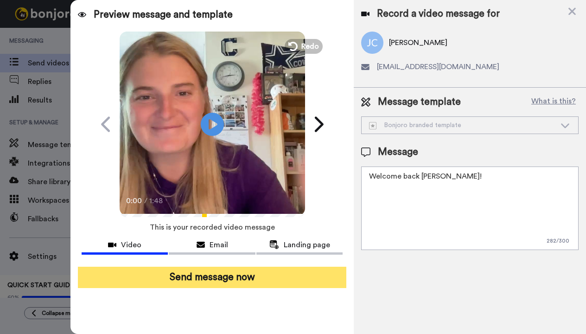
type textarea "Welcome back Juno!"
click at [305, 269] on button "Send message now" at bounding box center [212, 277] width 269 height 21
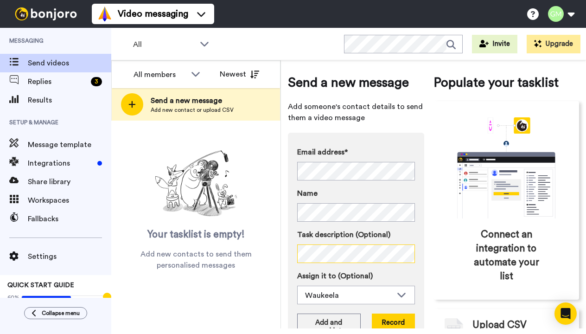
scroll to position [10, 0]
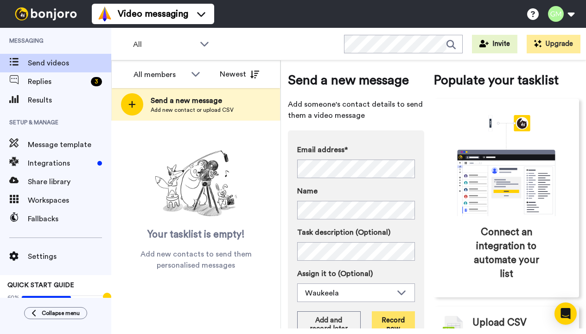
click at [394, 323] on button "Record now" at bounding box center [393, 324] width 43 height 27
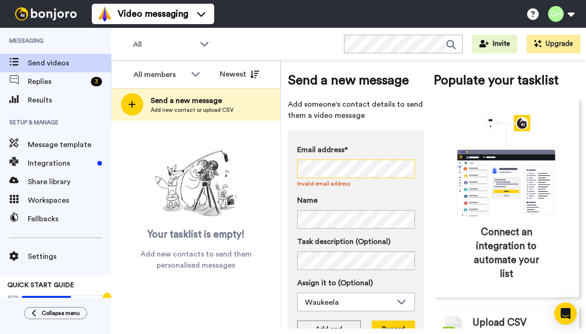
click at [274, 166] on div "All members All members Waukeela Newest Send a new message Add new contact or u…" at bounding box center [348, 194] width 475 height 268
click at [380, 321] on button "Record now" at bounding box center [393, 333] width 43 height 27
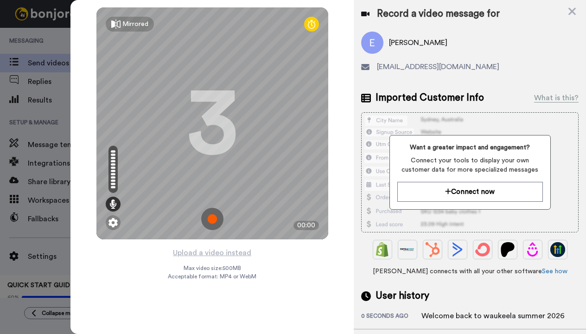
click at [215, 217] on img at bounding box center [212, 219] width 22 height 22
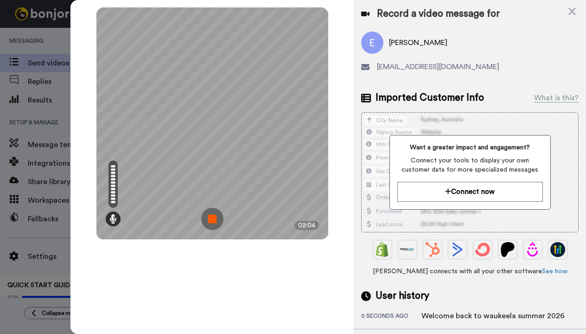
click at [219, 217] on img at bounding box center [212, 219] width 22 height 22
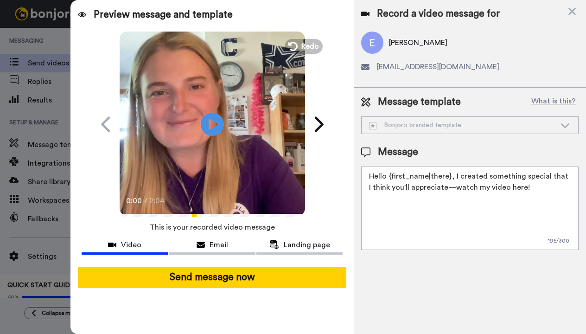
drag, startPoint x: 526, startPoint y: 192, endPoint x: 353, endPoint y: 177, distance: 174.1
click at [353, 177] on div "Preview message and template Play/Pause 0:00 / 2:04 This one’s just for you, Em…" at bounding box center [328, 167] width 516 height 334
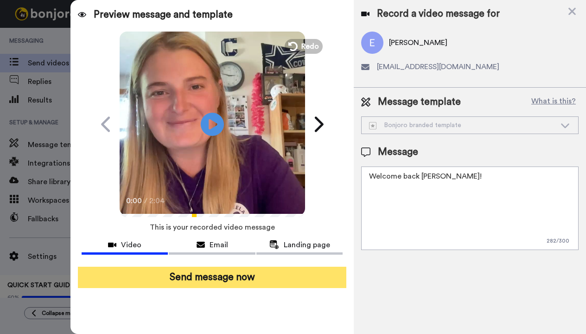
type textarea "Welcome back Emma!"
click at [285, 275] on button "Send message now" at bounding box center [212, 277] width 269 height 21
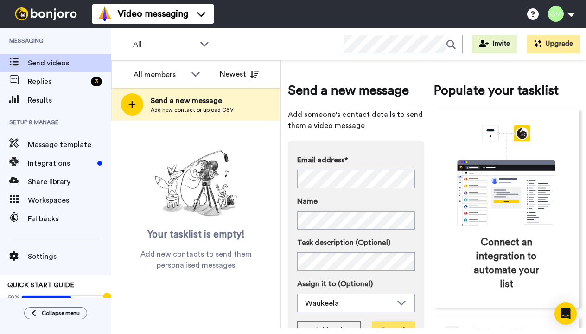
click at [387, 325] on button "Record now" at bounding box center [393, 334] width 43 height 27
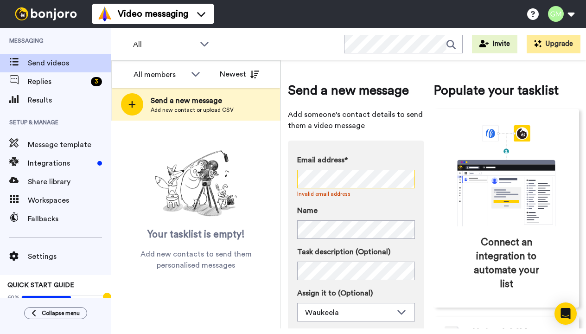
click at [277, 178] on div "All members All members Waukeela Newest Send a new message Add new contact or u…" at bounding box center [348, 194] width 475 height 268
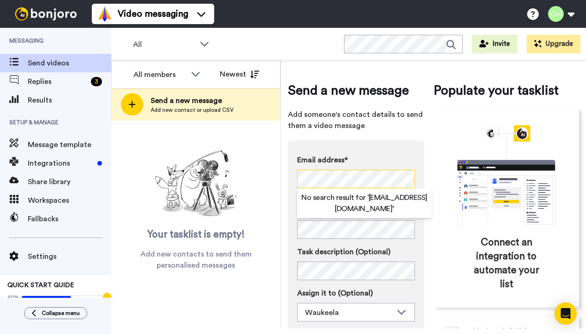
scroll to position [44, 0]
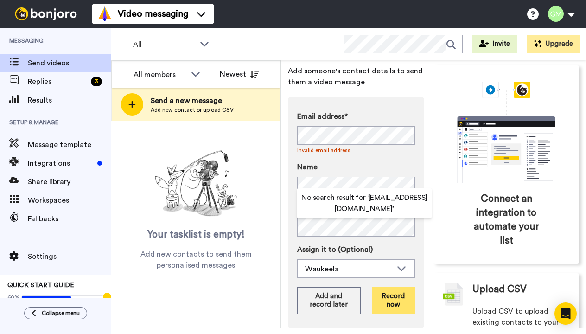
click at [399, 303] on button "Record now" at bounding box center [393, 300] width 43 height 27
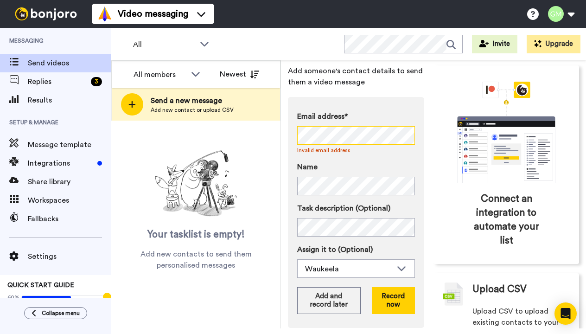
click at [287, 135] on div "Send a new message Add someone's contact details to send them a video message E…" at bounding box center [433, 194] width 305 height 268
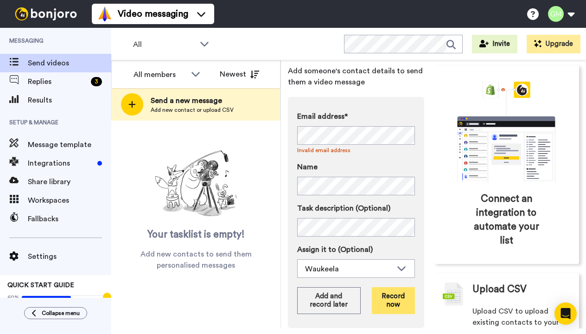
click at [383, 300] on button "Record now" at bounding box center [393, 300] width 43 height 27
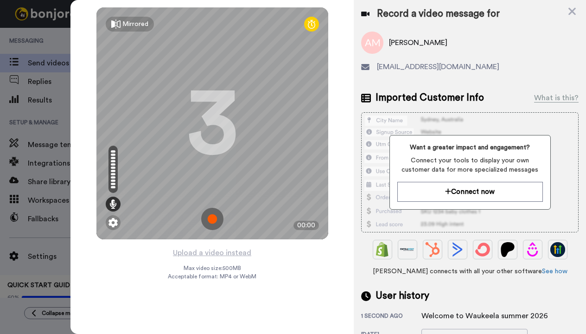
click at [204, 223] on img at bounding box center [212, 219] width 22 height 22
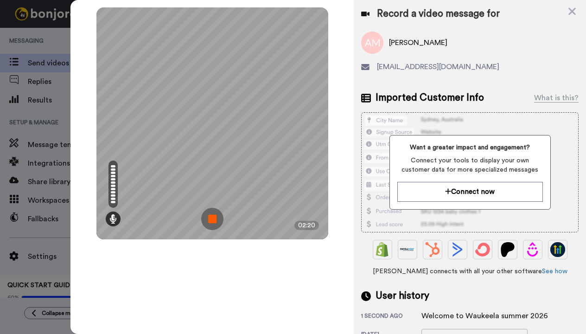
click at [210, 220] on img at bounding box center [212, 219] width 22 height 22
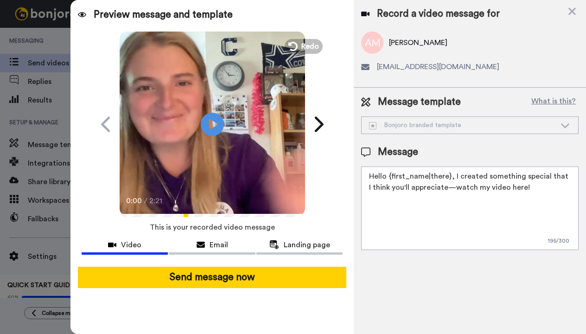
drag, startPoint x: 525, startPoint y: 189, endPoint x: 371, endPoint y: 168, distance: 155.3
click at [371, 168] on textarea "Hello {first_name|there}, I created something special that I think you'll appre…" at bounding box center [469, 207] width 217 height 83
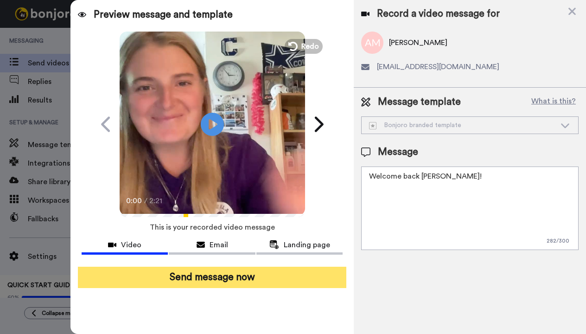
type textarea "Welcome back Abby!"
click at [255, 278] on button "Send message now" at bounding box center [212, 277] width 269 height 21
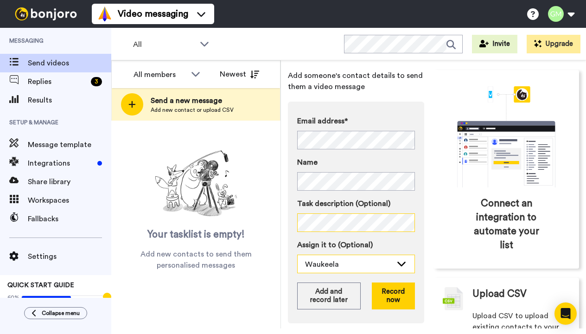
scroll to position [47, 0]
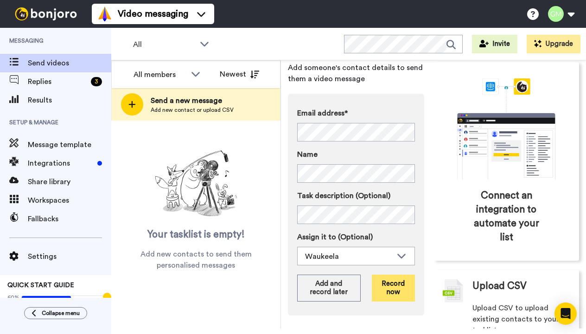
click at [381, 289] on button "Record now" at bounding box center [393, 287] width 43 height 27
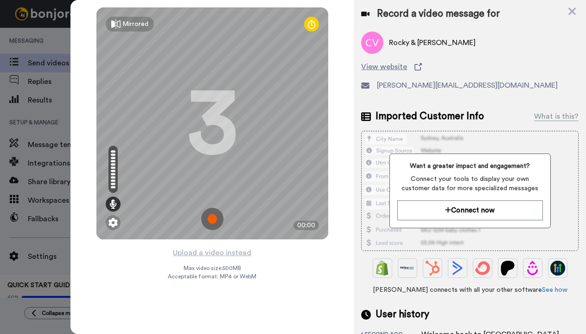
click at [212, 221] on img at bounding box center [212, 219] width 22 height 22
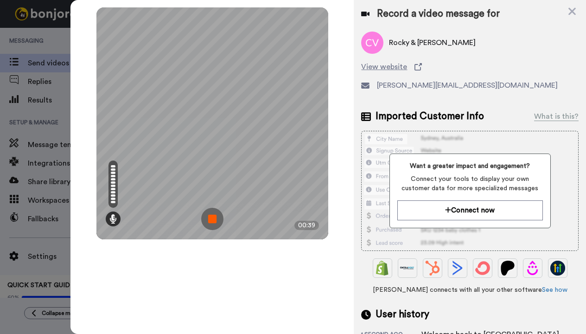
click at [212, 221] on img at bounding box center [212, 219] width 22 height 22
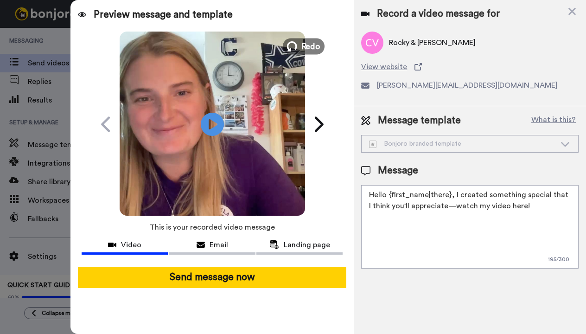
click at [306, 49] on span "Redo" at bounding box center [310, 46] width 19 height 12
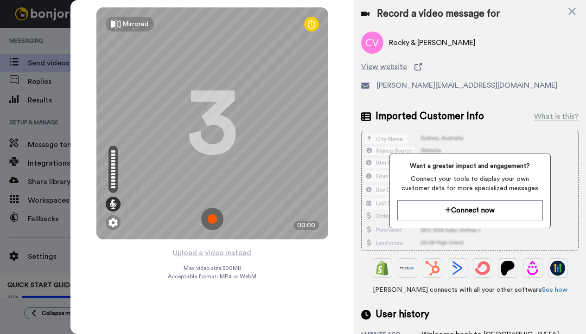
click at [210, 220] on img at bounding box center [212, 219] width 22 height 22
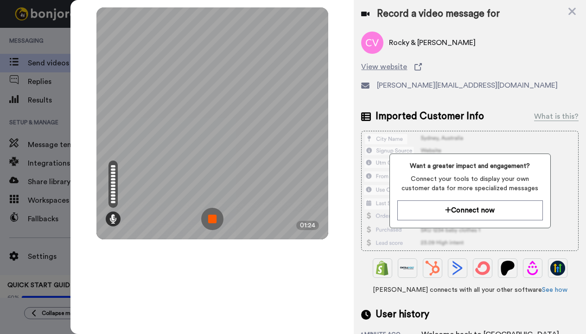
click at [210, 216] on img at bounding box center [212, 219] width 22 height 22
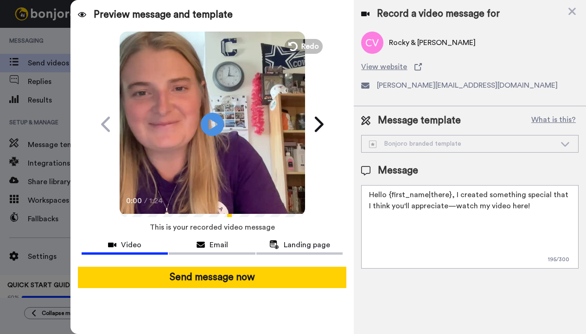
drag, startPoint x: 530, startPoint y: 209, endPoint x: 364, endPoint y: 195, distance: 166.6
click textarea "Hello {first_name|there}, I created something special that I think you'll appre…"
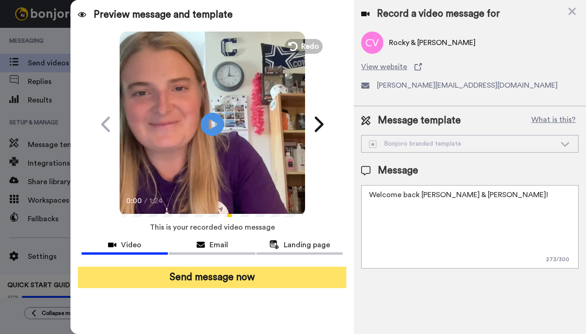
type textarea "Welcome back Flynn & Rocky!"
click button "Send message now"
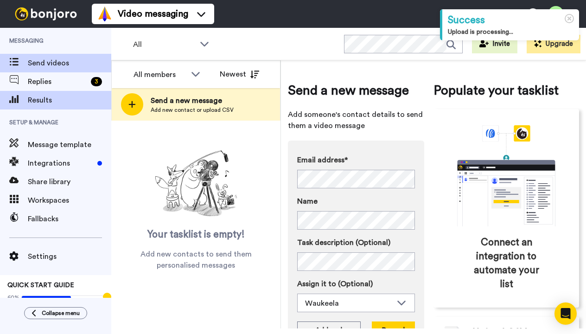
click at [40, 102] on span "Results" at bounding box center [69, 100] width 83 height 11
